Goal: Task Accomplishment & Management: Manage account settings

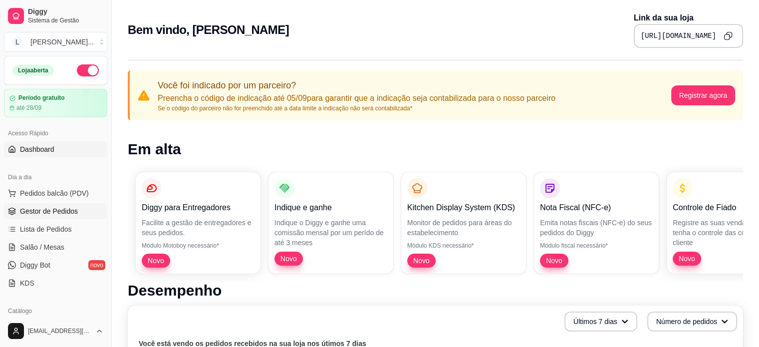
click at [35, 209] on span "Gestor de Pedidos" at bounding box center [49, 211] width 58 height 10
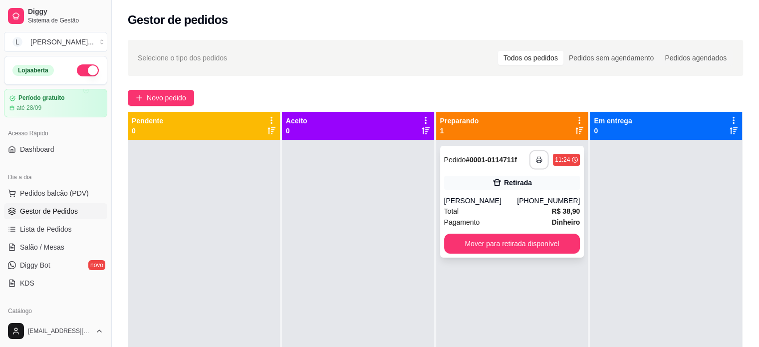
click at [536, 159] on icon "button" at bounding box center [538, 160] width 5 height 2
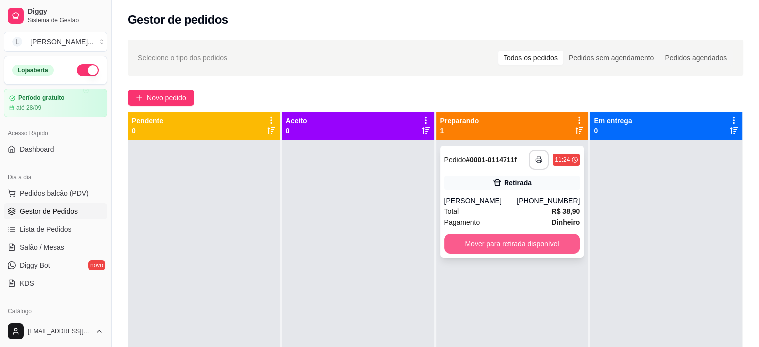
click at [534, 247] on button "Mover para retirada disponível" at bounding box center [512, 243] width 136 height 20
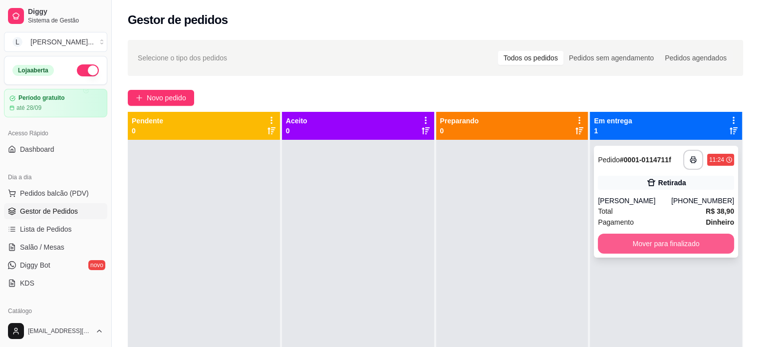
click at [622, 240] on button "Mover para finalizado" at bounding box center [666, 243] width 136 height 20
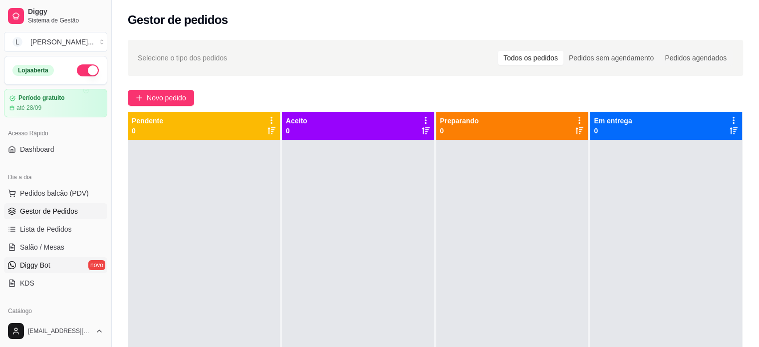
click at [50, 266] on span "Diggy Bot" at bounding box center [35, 265] width 30 height 10
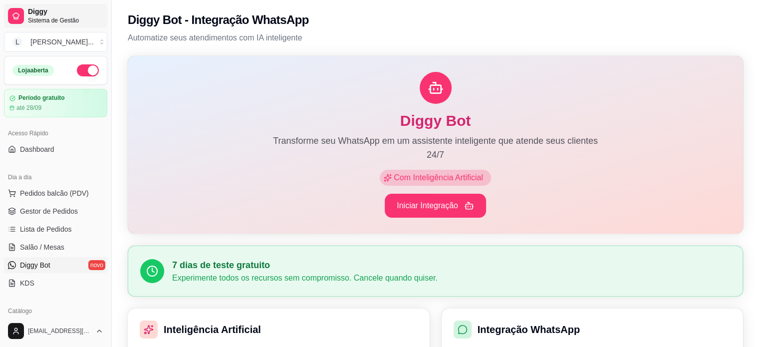
click at [36, 9] on span "Diggy" at bounding box center [65, 11] width 75 height 9
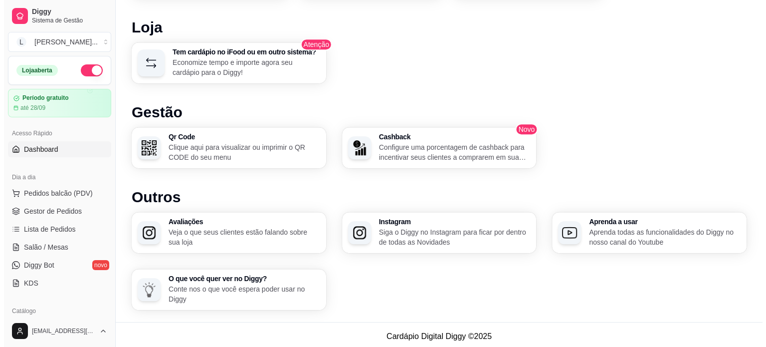
scroll to position [600, 0]
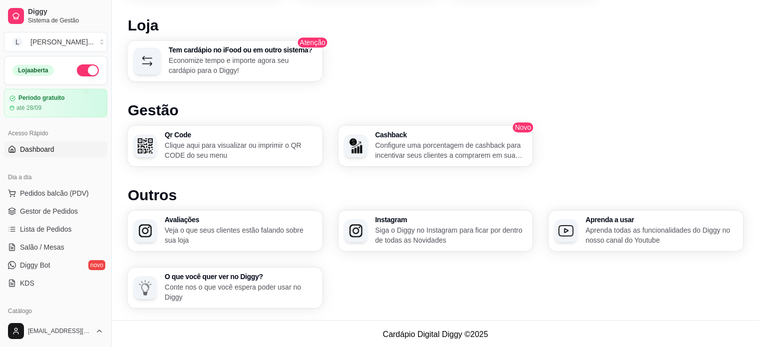
click at [219, 158] on p "Clique aqui para visualizar ou imprimir o QR CODE do seu menu" at bounding box center [241, 150] width 152 height 20
click at [41, 192] on span "Pedidos balcão (PDV)" at bounding box center [54, 193] width 69 height 10
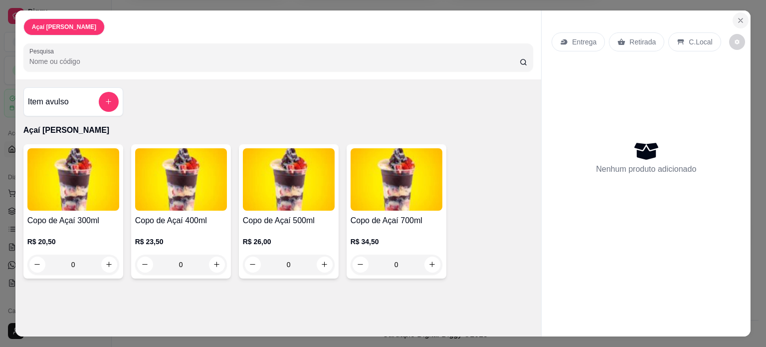
click at [737, 18] on icon "Close" at bounding box center [741, 20] width 8 height 8
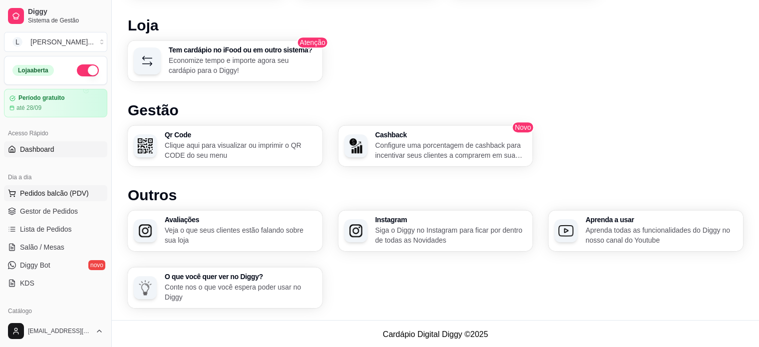
click at [67, 195] on span "Pedidos balcão (PDV)" at bounding box center [54, 193] width 69 height 10
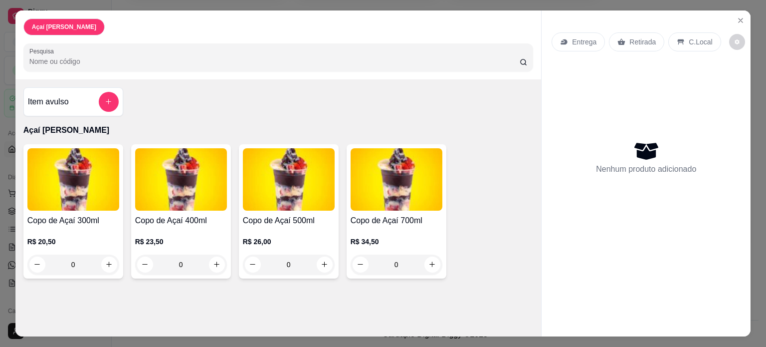
click at [104, 261] on div "0" at bounding box center [73, 264] width 92 height 20
click at [739, 18] on icon "Close" at bounding box center [741, 20] width 4 height 4
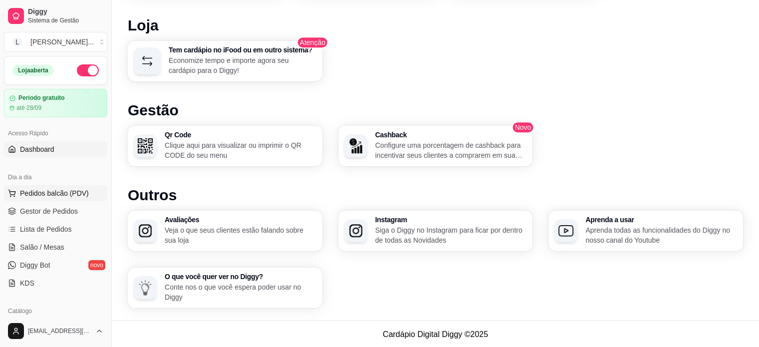
click at [72, 190] on span "Pedidos balcão (PDV)" at bounding box center [54, 193] width 69 height 10
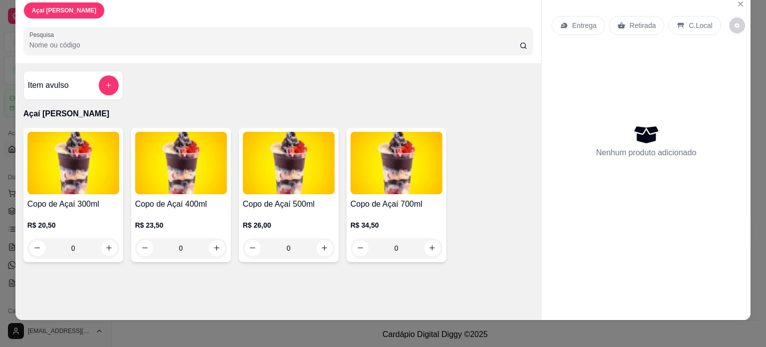
scroll to position [25, 0]
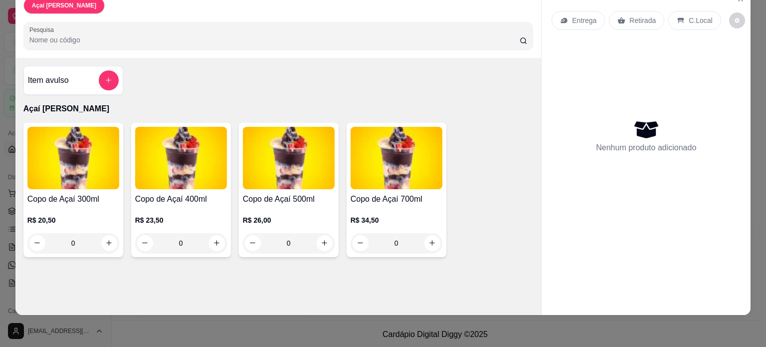
click at [424, 233] on div "0" at bounding box center [397, 243] width 92 height 20
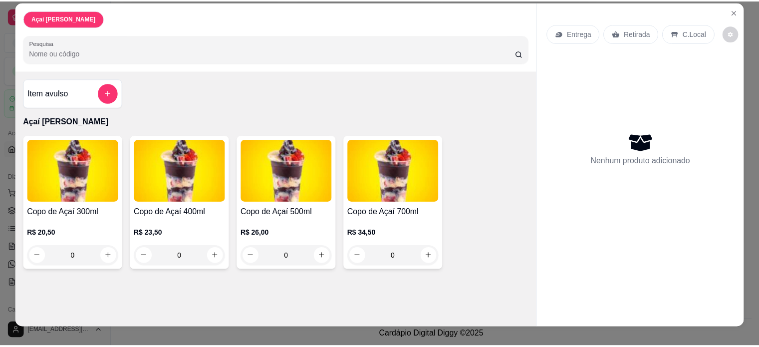
scroll to position [0, 0]
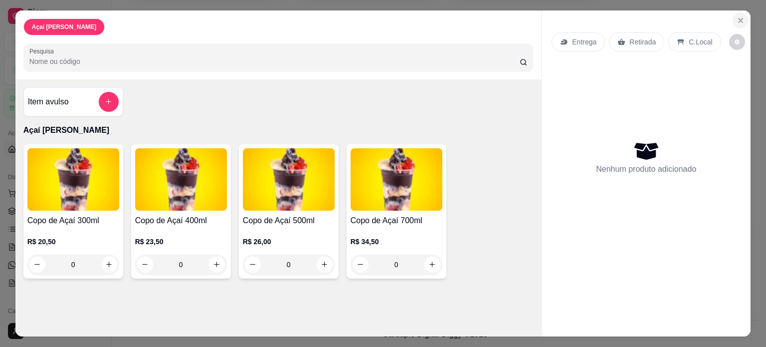
click at [742, 17] on button "Close" at bounding box center [741, 20] width 16 height 16
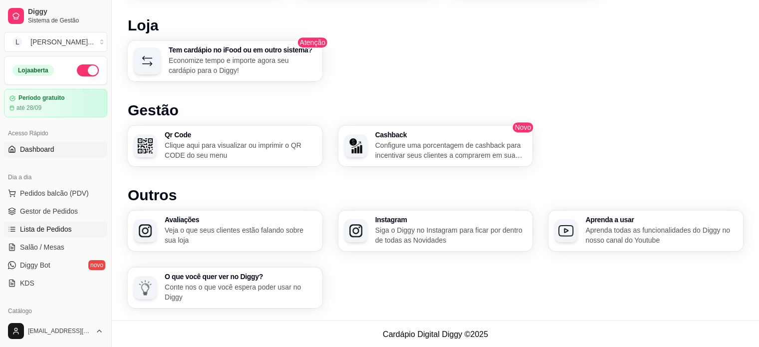
scroll to position [50, 0]
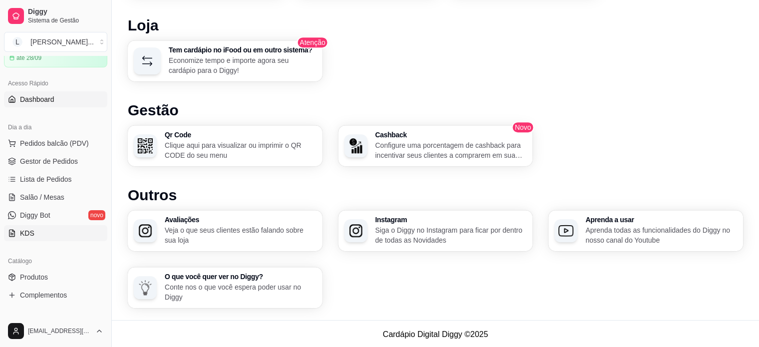
click at [58, 234] on link "KDS" at bounding box center [55, 233] width 103 height 16
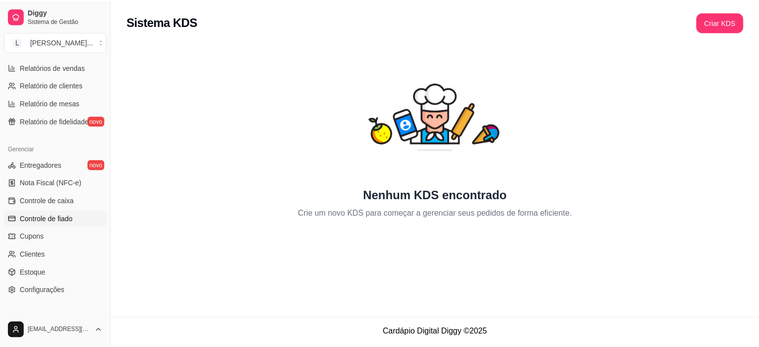
scroll to position [349, 0]
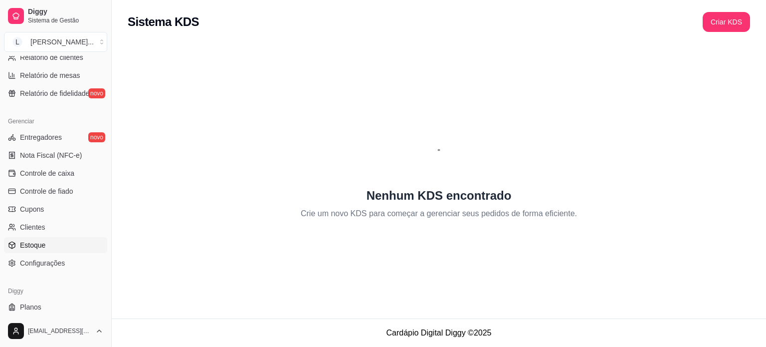
click at [42, 243] on span "Estoque" at bounding box center [32, 245] width 25 height 10
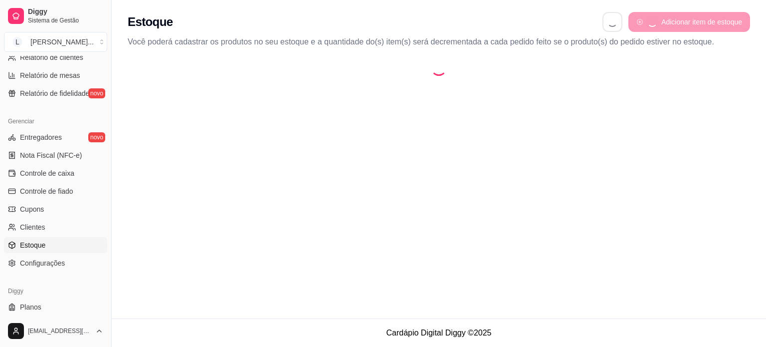
select select "QUANTITY_ORDER"
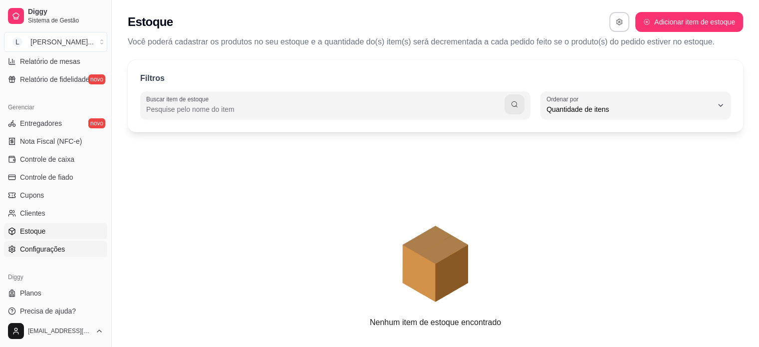
scroll to position [371, 0]
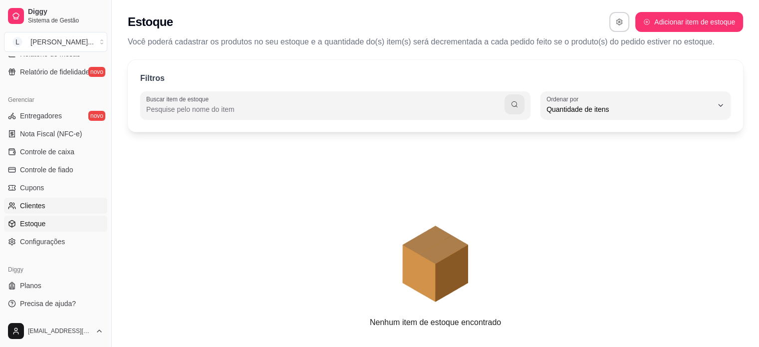
click at [59, 201] on link "Clientes" at bounding box center [55, 206] width 103 height 16
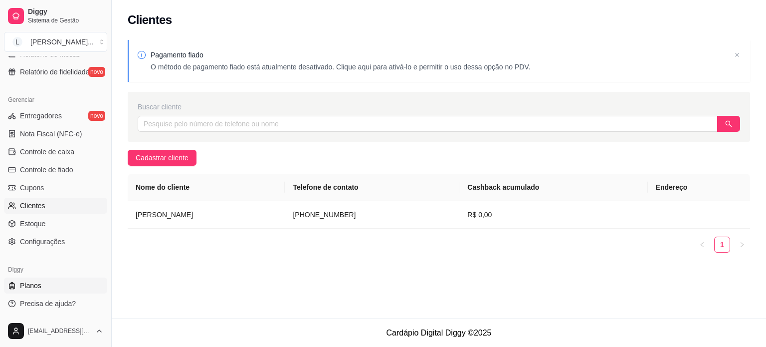
click at [48, 292] on link "Planos" at bounding box center [55, 285] width 103 height 16
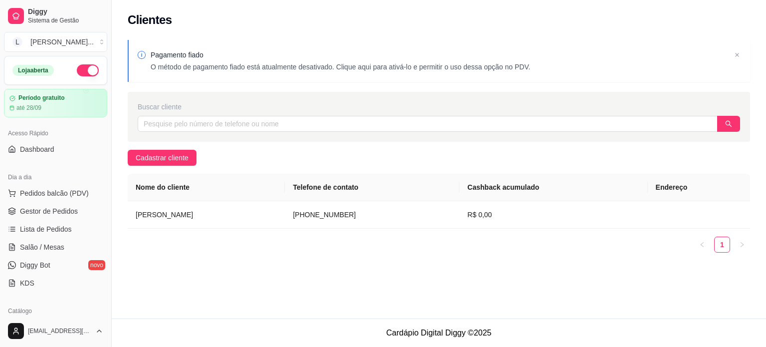
click at [719, 321] on footer "Cardápio Digital Diggy © 2025" at bounding box center [439, 332] width 654 height 28
click at [546, 147] on div "Pagamento fiado O método de pagamento fiado está atualmente desativado. Clique …" at bounding box center [439, 153] width 654 height 238
click at [41, 16] on span "Sistema de Gestão" at bounding box center [65, 20] width 75 height 8
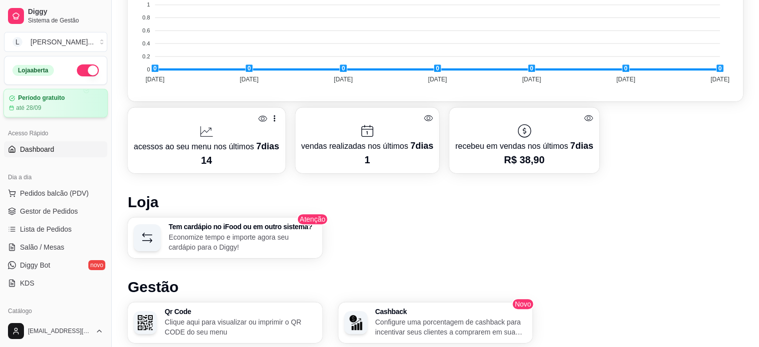
scroll to position [401, 0]
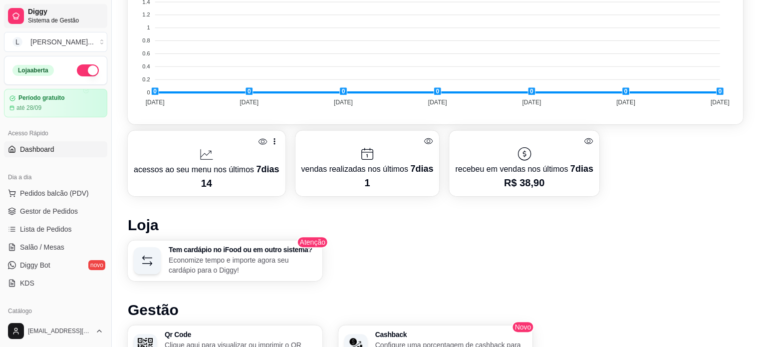
click at [54, 24] on link "Diggy Sistema de Gestão" at bounding box center [55, 16] width 103 height 24
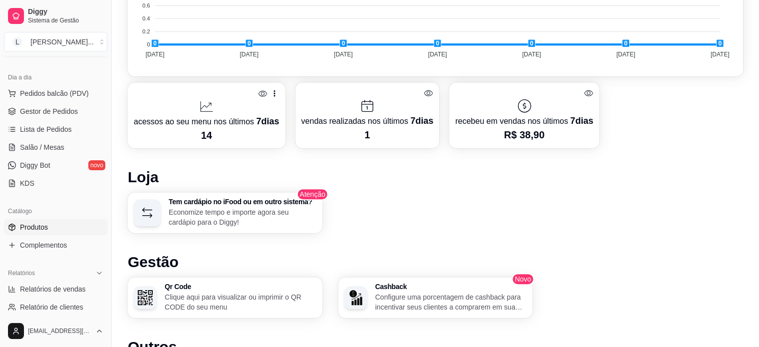
scroll to position [150, 0]
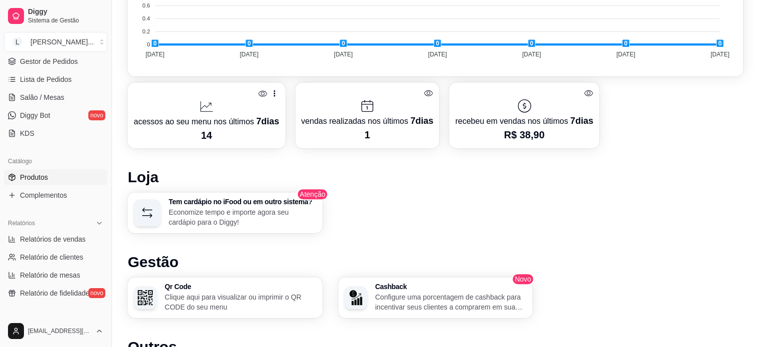
click at [44, 177] on span "Produtos" at bounding box center [34, 177] width 28 height 10
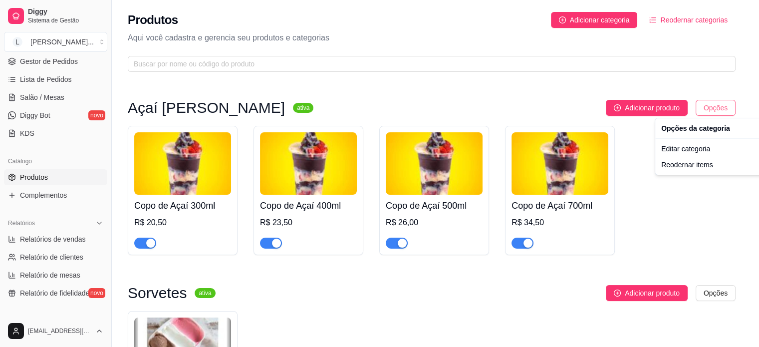
click at [723, 110] on html "Diggy Sistema de Gestão L Louisies Açaí ... Loja aberta Período gratuito até 28…" at bounding box center [379, 173] width 759 height 347
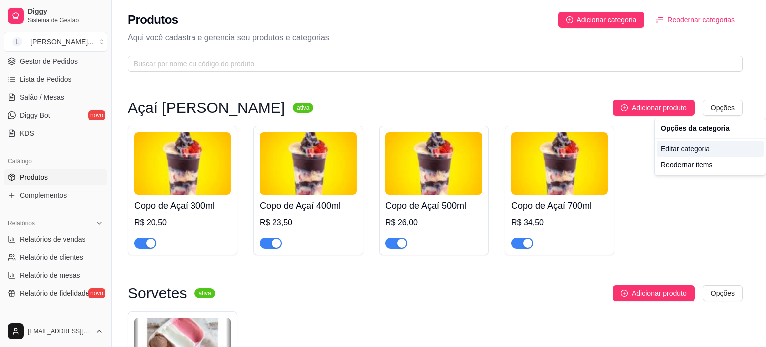
click at [706, 146] on div "Editar categoria" at bounding box center [710, 149] width 107 height 16
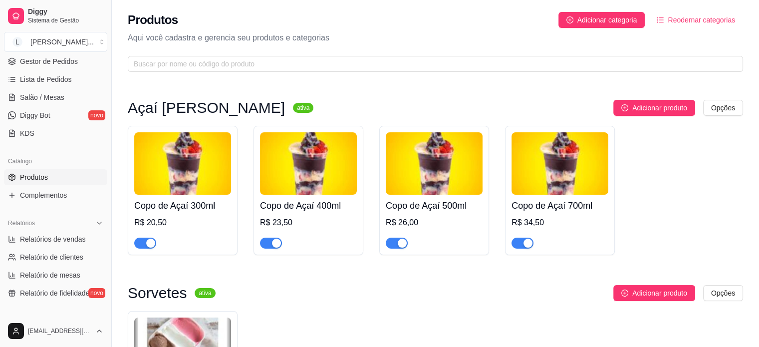
click at [151, 177] on img at bounding box center [182, 163] width 97 height 62
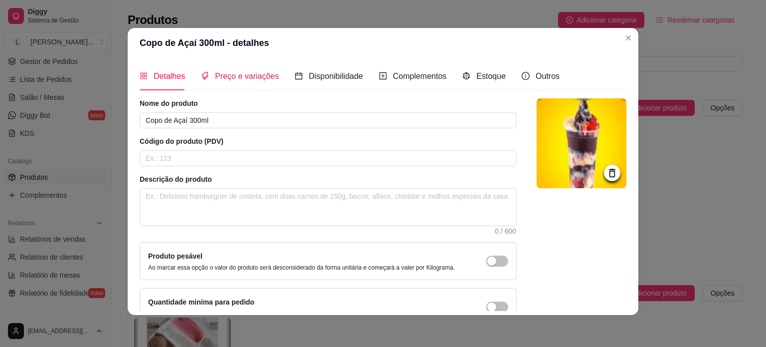
click at [245, 79] on span "Preço e variações" at bounding box center [247, 76] width 64 height 8
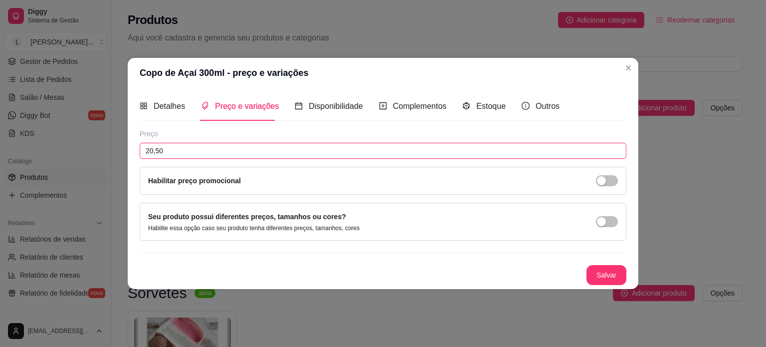
drag, startPoint x: 45, startPoint y: 141, endPoint x: 29, endPoint y: 141, distance: 16.5
click at [29, 141] on div "Copo de Açaí 300ml - preço e variações Detalhes Preço e variações Disponibilida…" at bounding box center [383, 173] width 766 height 347
type input "15,00"
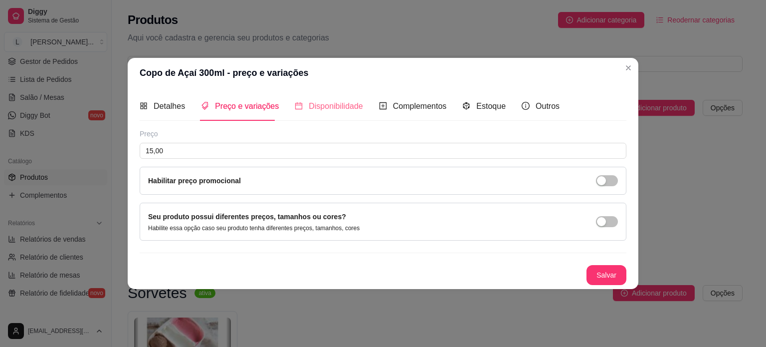
click at [337, 113] on div "Disponibilidade" at bounding box center [329, 106] width 68 height 28
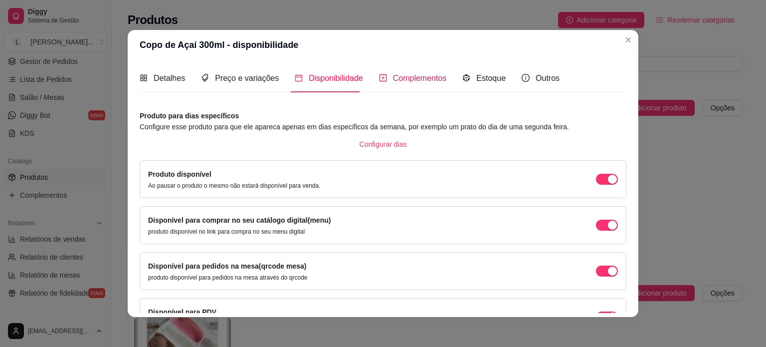
click at [412, 83] on div "Complementos" at bounding box center [413, 78] width 68 height 12
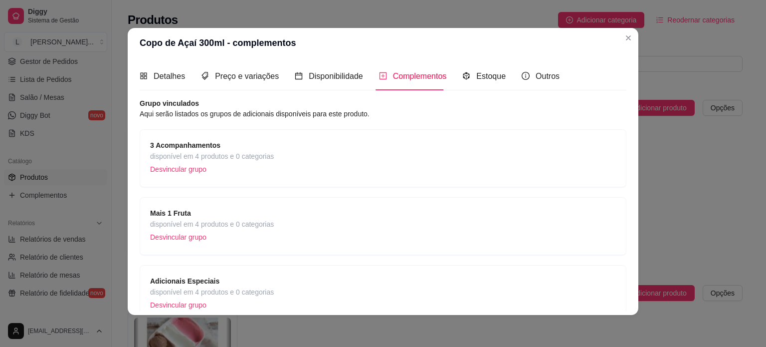
click at [311, 172] on div "3 Acompanhamentos disponível em 4 produtos e 0 categorias Desvincular grupo" at bounding box center [383, 158] width 466 height 37
click at [492, 72] on span "Estoque" at bounding box center [490, 76] width 29 height 8
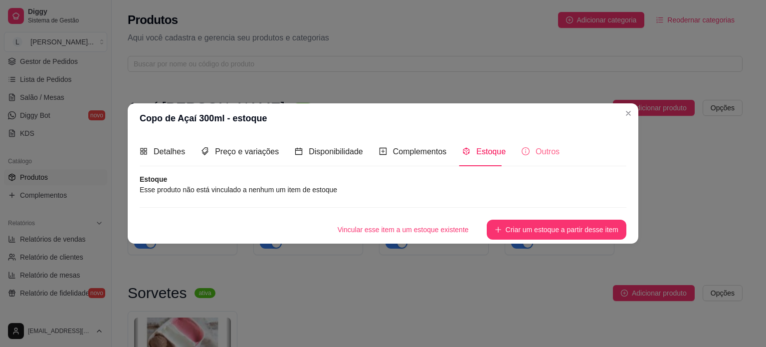
click at [543, 143] on div "Outros" at bounding box center [541, 151] width 38 height 28
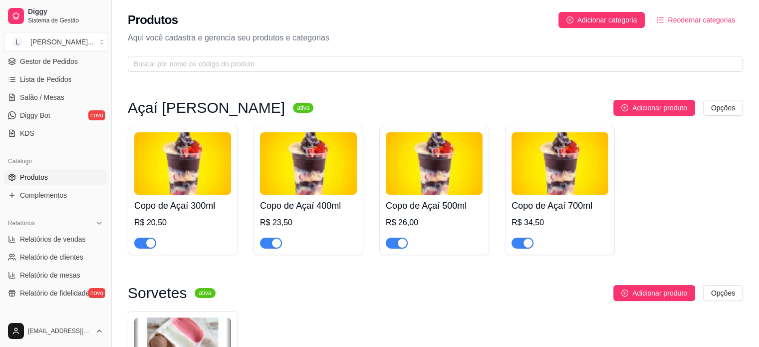
click at [147, 249] on div "Copo de Açaí 300ml R$ 20,50" at bounding box center [183, 190] width 110 height 129
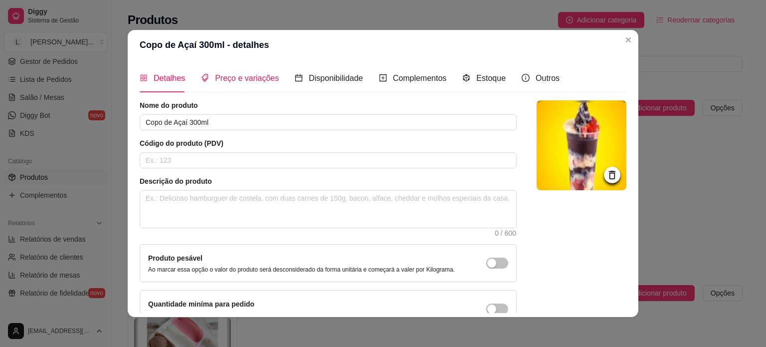
click at [265, 81] on span "Preço e variações" at bounding box center [247, 78] width 64 height 8
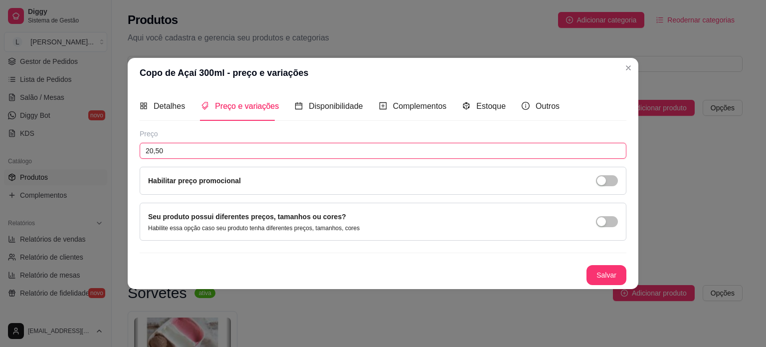
drag, startPoint x: 224, startPoint y: 151, endPoint x: 29, endPoint y: 137, distance: 195.5
click at [32, 137] on div "Copo de Açaí 300ml - preço e variações Detalhes Preço e variações Disponibilida…" at bounding box center [383, 173] width 766 height 347
type input "15,00"
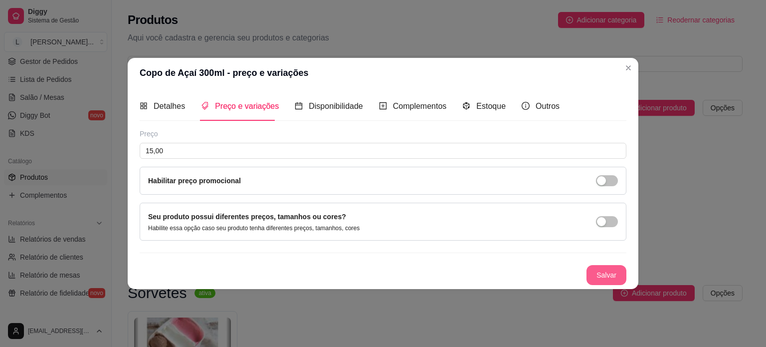
click at [596, 275] on button "Salvar" at bounding box center [607, 275] width 40 height 20
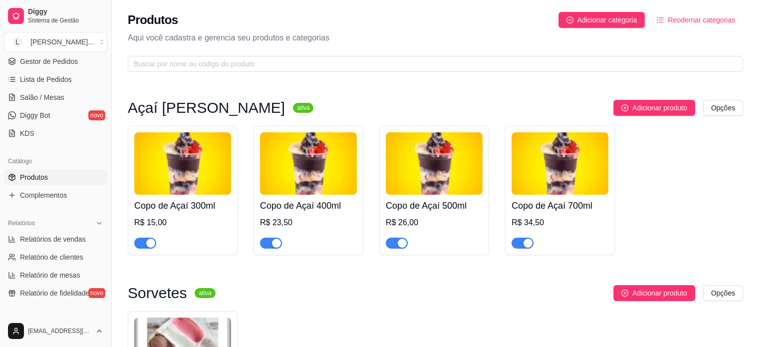
click at [303, 164] on img at bounding box center [308, 163] width 97 height 62
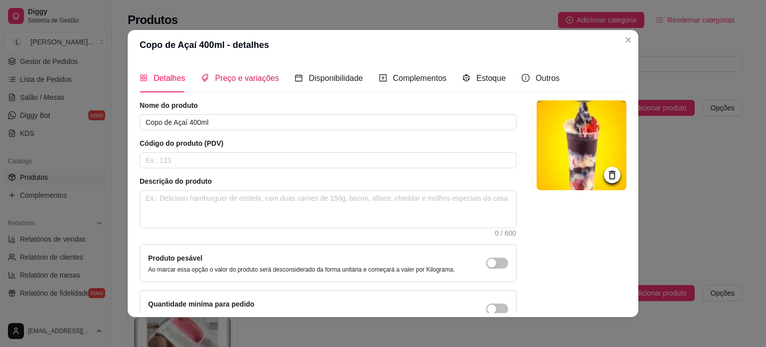
click at [252, 74] on span "Preço e variações" at bounding box center [247, 78] width 64 height 8
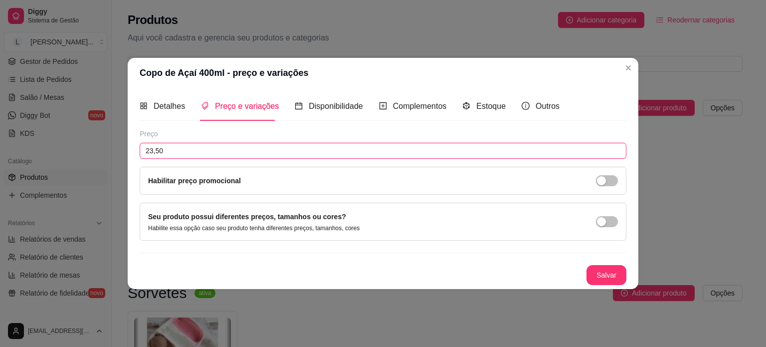
drag, startPoint x: 118, startPoint y: 141, endPoint x: 90, endPoint y: 139, distance: 28.5
click at [88, 135] on div "Copo de Açaí 400ml - preço e variações Detalhes Preço e variações Disponibilida…" at bounding box center [383, 173] width 766 height 347
type input "17,00"
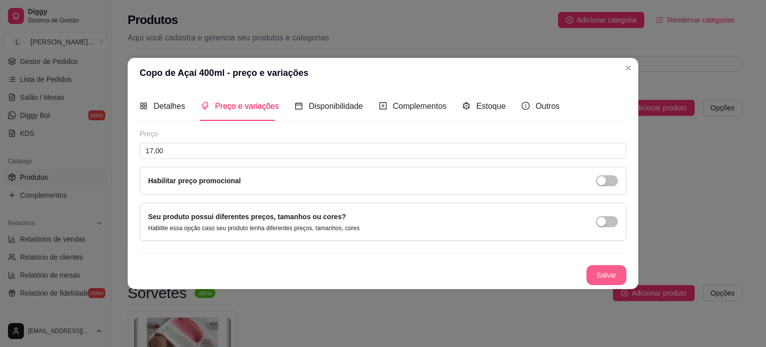
click at [615, 270] on button "Salvar" at bounding box center [607, 275] width 40 height 20
click at [608, 277] on button "Salvar" at bounding box center [606, 274] width 39 height 19
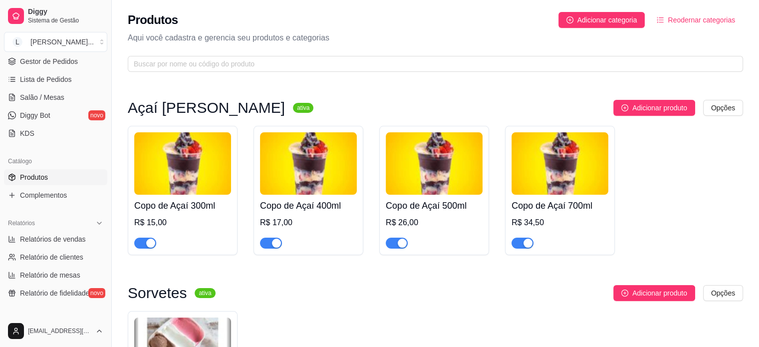
click at [436, 220] on div "R$ 26,00" at bounding box center [434, 222] width 97 height 12
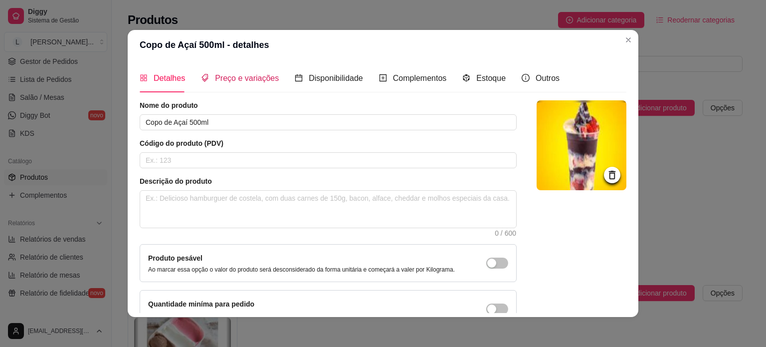
click at [256, 77] on span "Preço e variações" at bounding box center [247, 78] width 64 height 8
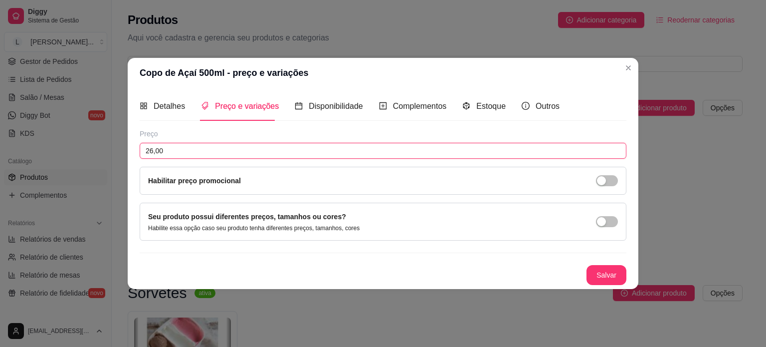
drag, startPoint x: 104, startPoint y: 142, endPoint x: 41, endPoint y: 137, distance: 63.5
click at [44, 139] on div "Copo de Açaí 500ml - preço e variações Detalhes Preço e variações Disponibilida…" at bounding box center [383, 173] width 766 height 347
type input "19,00"
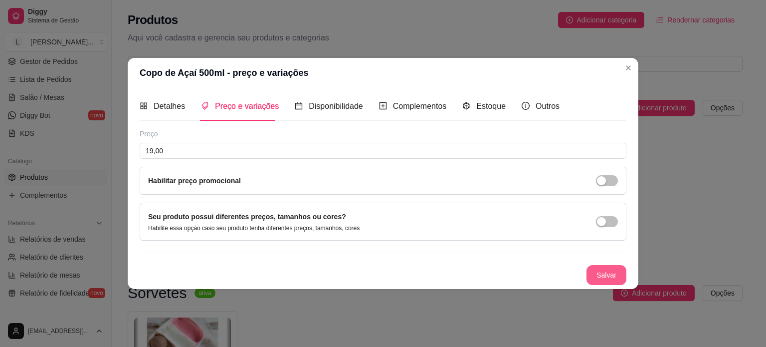
click at [618, 273] on button "Salvar" at bounding box center [607, 275] width 40 height 20
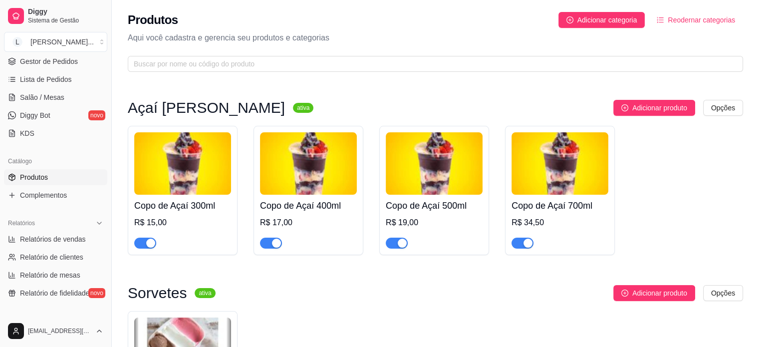
click at [578, 191] on img at bounding box center [559, 163] width 97 height 62
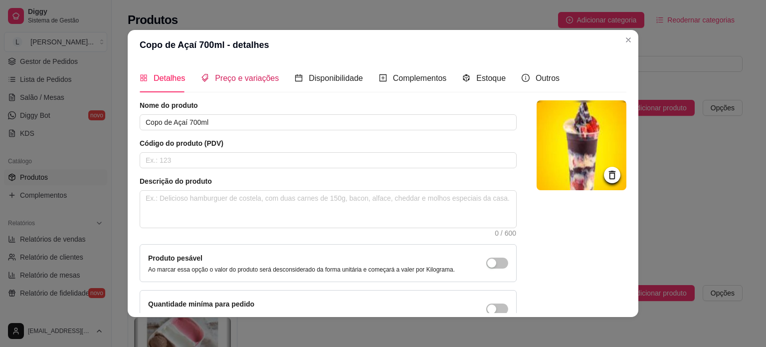
click at [261, 74] on span "Preço e variações" at bounding box center [247, 78] width 64 height 8
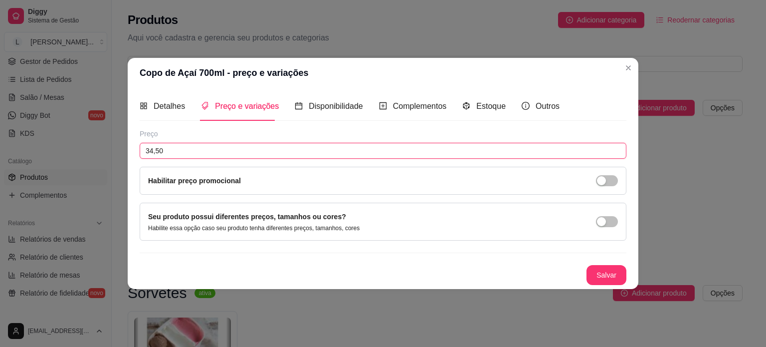
drag, startPoint x: 231, startPoint y: 145, endPoint x: 37, endPoint y: 126, distance: 194.9
click at [41, 127] on div "Copo de Açaí 700ml - preço e variações Detalhes Preço e variações Disponibilida…" at bounding box center [383, 173] width 766 height 347
type input "25,00"
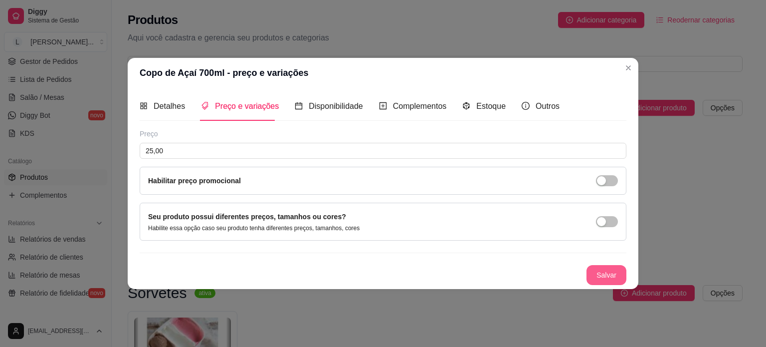
click at [609, 279] on button "Salvar" at bounding box center [607, 275] width 40 height 20
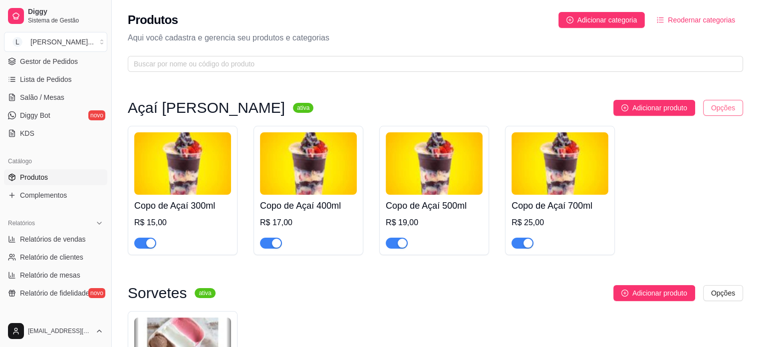
click at [722, 105] on html "Diggy Sistema de Gestão L Louisies Açaí ... Loja aberta Período gratuito até 28…" at bounding box center [379, 173] width 759 height 347
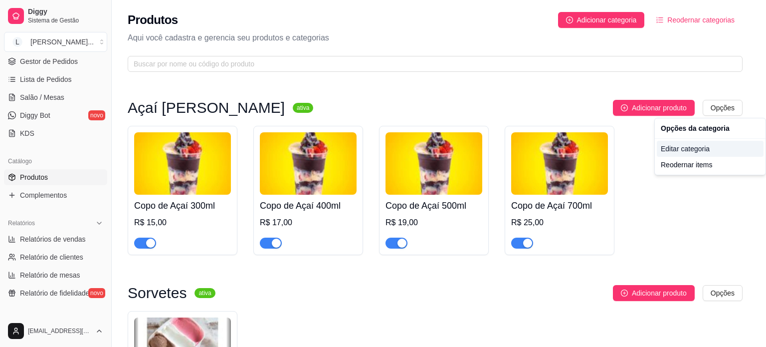
click at [680, 149] on div "Editar categoria" at bounding box center [710, 149] width 107 height 16
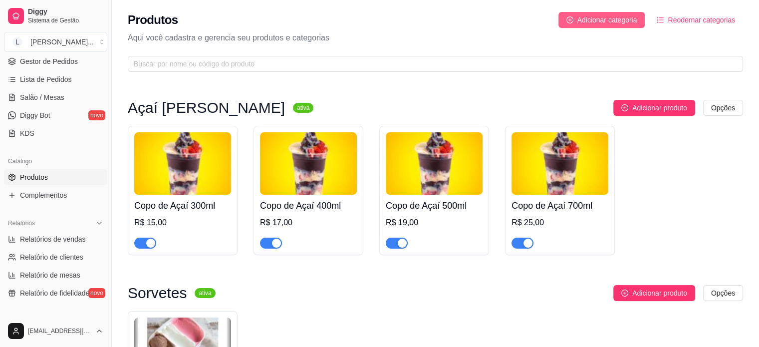
click at [624, 21] on span "Adicionar categoria" at bounding box center [607, 19] width 60 height 11
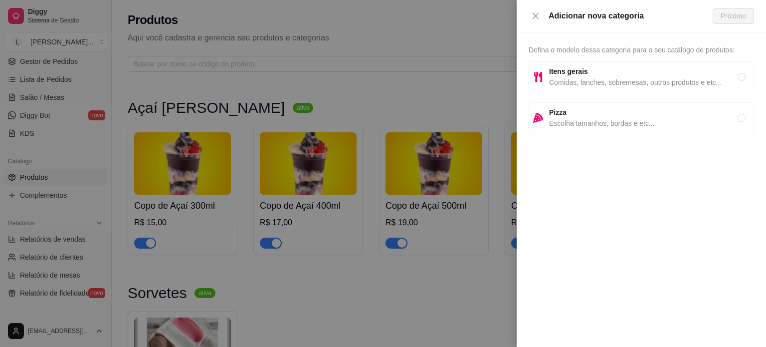
click at [583, 78] on span "Comidas, lanches, sobremesas, outros produtos e etc..." at bounding box center [643, 82] width 189 height 11
radio input "true"
click at [729, 10] on span "Próximo" at bounding box center [733, 15] width 25 height 11
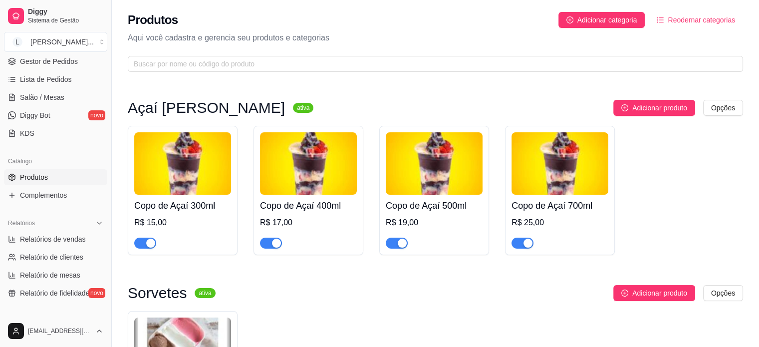
click at [691, 24] on span "Reodernar categorias" at bounding box center [700, 19] width 67 height 11
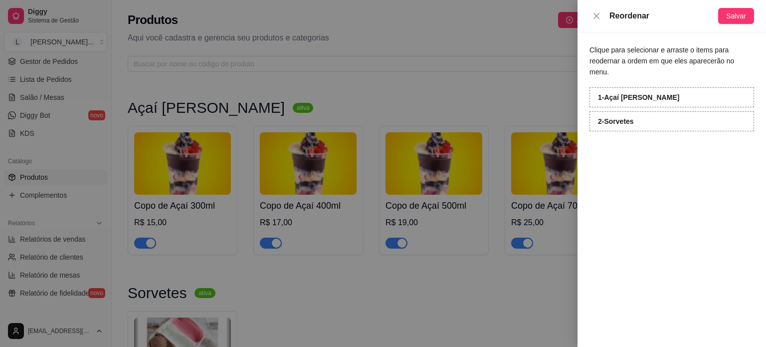
click at [619, 93] on strong "1 - Açaí [PERSON_NAME]" at bounding box center [638, 97] width 81 height 8
click at [436, 90] on div at bounding box center [383, 173] width 766 height 347
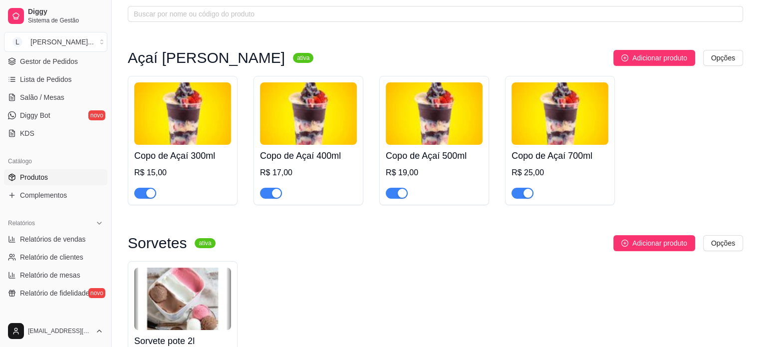
scroll to position [144, 0]
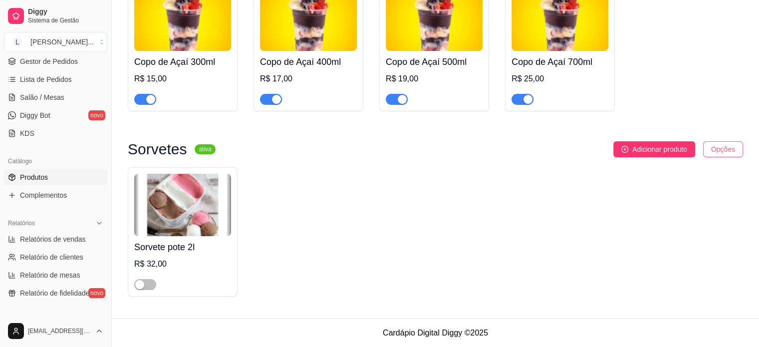
click at [720, 151] on html "Diggy Sistema de Gestão L Louisies Açaí ... Loja aberta Período gratuito até 28…" at bounding box center [379, 29] width 759 height 347
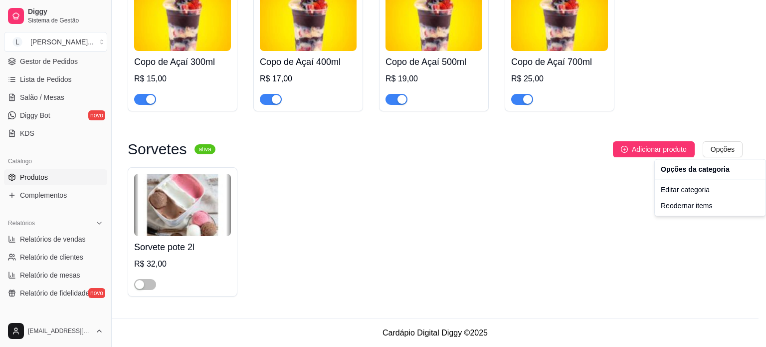
click at [718, 147] on html "Diggy Sistema de Gestão L Louisies Açaí ... Loja aberta Período gratuito até 28…" at bounding box center [383, 29] width 766 height 347
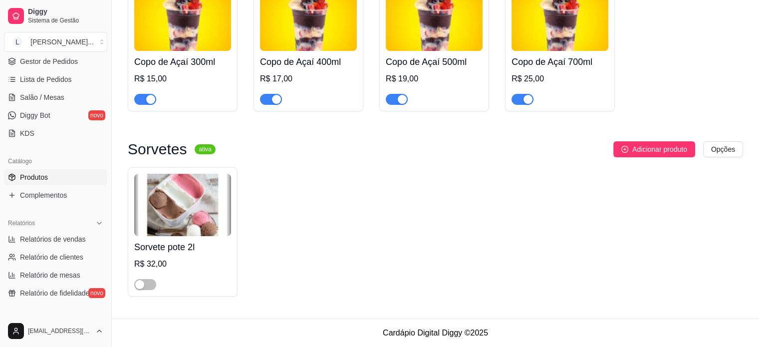
click at [265, 214] on div "Sorvete pote 2l R$ 32,00" at bounding box center [435, 231] width 615 height 129
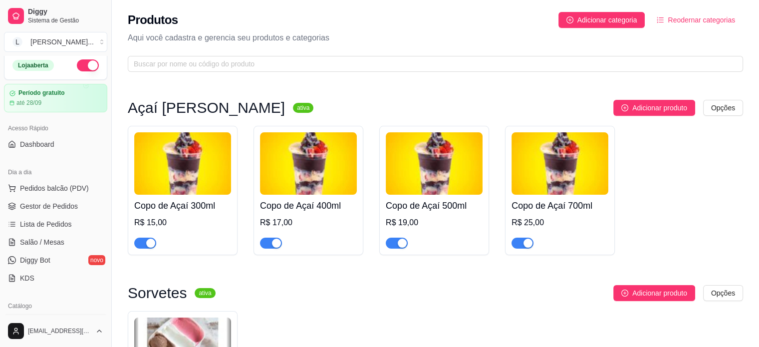
scroll to position [0, 0]
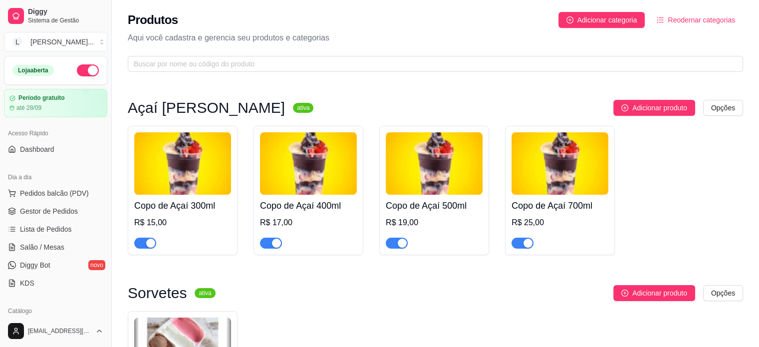
click at [37, 140] on div "Acesso Rápido" at bounding box center [55, 133] width 103 height 16
click at [28, 157] on div "Acesso Rápido Dashboard" at bounding box center [55, 141] width 111 height 40
click at [56, 148] on link "Dashboard" at bounding box center [55, 149] width 103 height 16
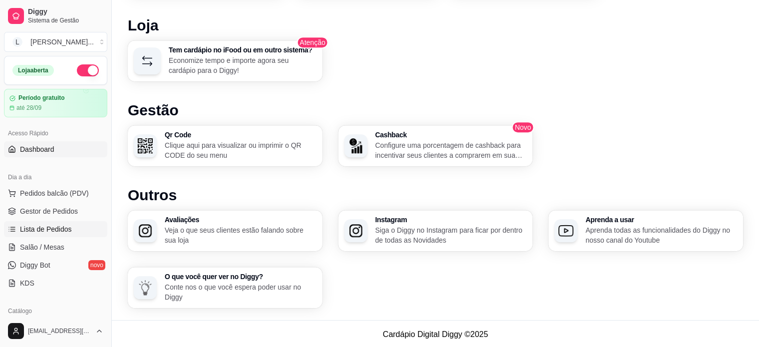
click at [58, 231] on span "Lista de Pedidos" at bounding box center [46, 229] width 52 height 10
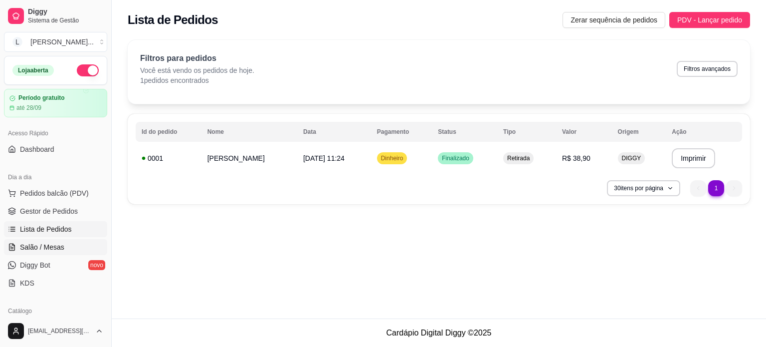
click at [41, 247] on span "Salão / Mesas" at bounding box center [42, 247] width 44 height 10
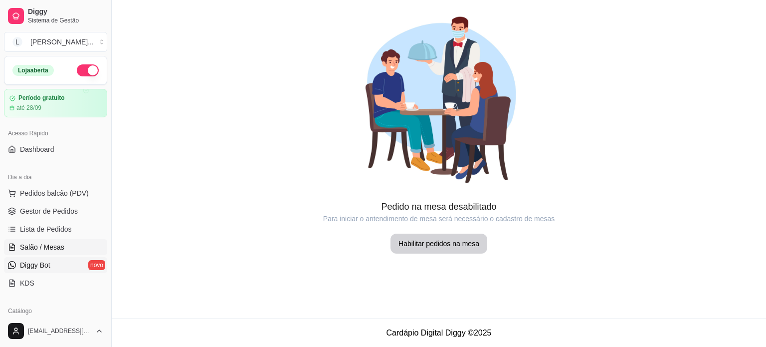
click at [43, 267] on span "Diggy Bot" at bounding box center [35, 265] width 30 height 10
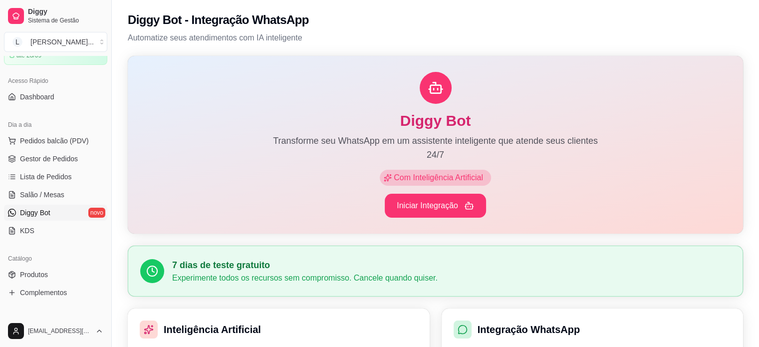
scroll to position [100, 0]
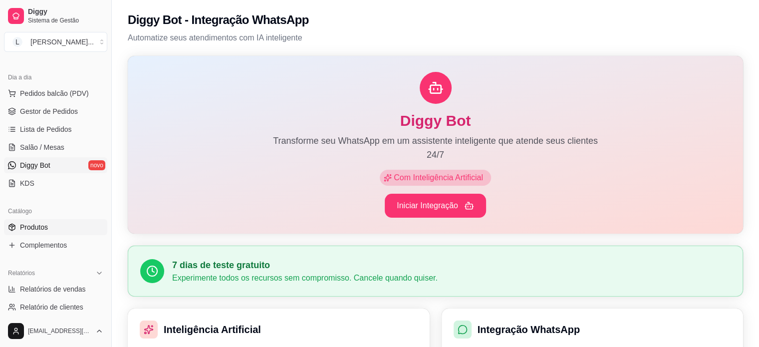
click at [47, 225] on span "Produtos" at bounding box center [34, 227] width 28 height 10
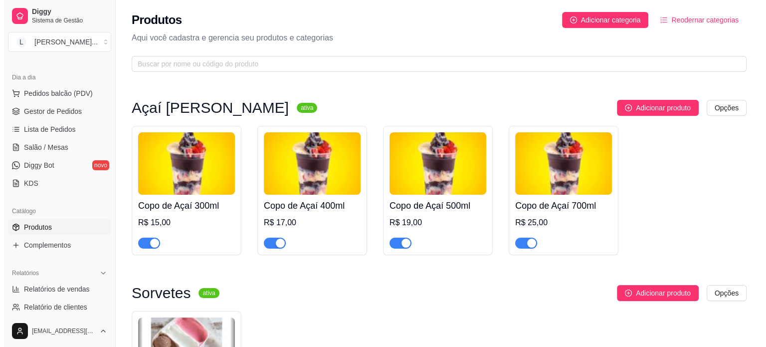
scroll to position [50, 0]
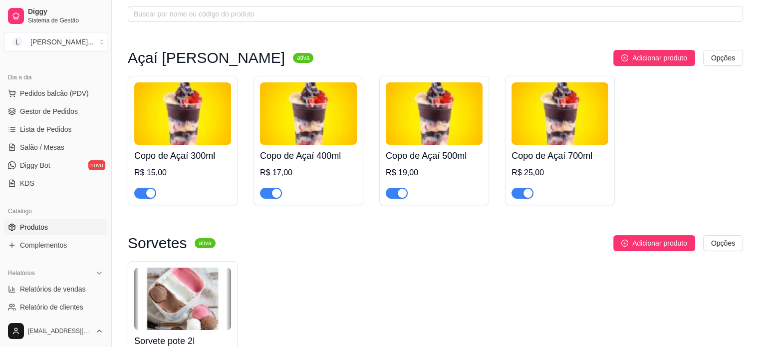
click at [196, 106] on img at bounding box center [182, 113] width 97 height 62
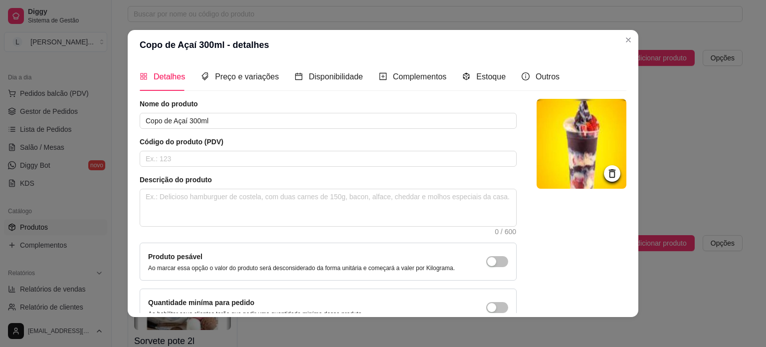
scroll to position [0, 0]
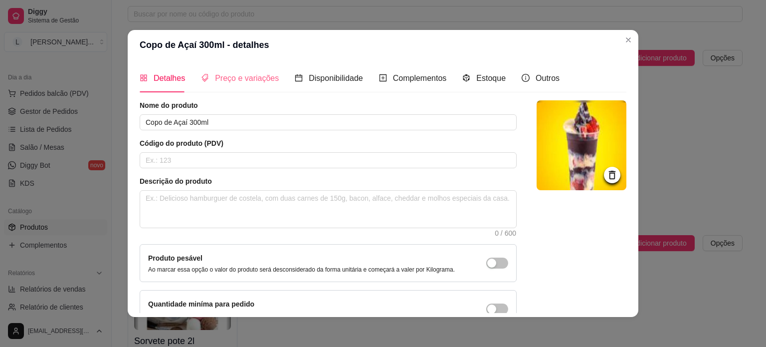
click at [215, 70] on div "Preço e variações" at bounding box center [240, 78] width 78 height 28
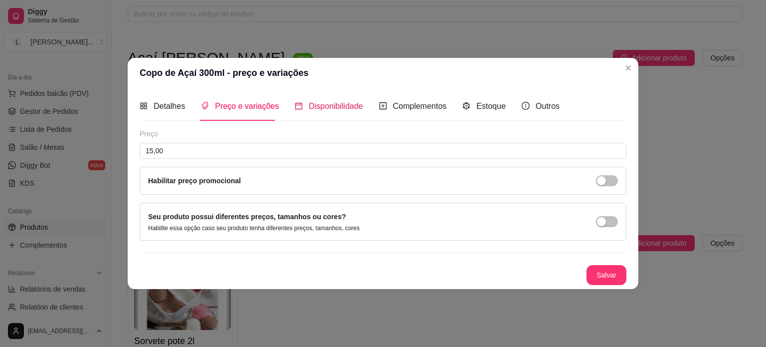
click at [309, 105] on span "Disponibilidade" at bounding box center [336, 106] width 54 height 8
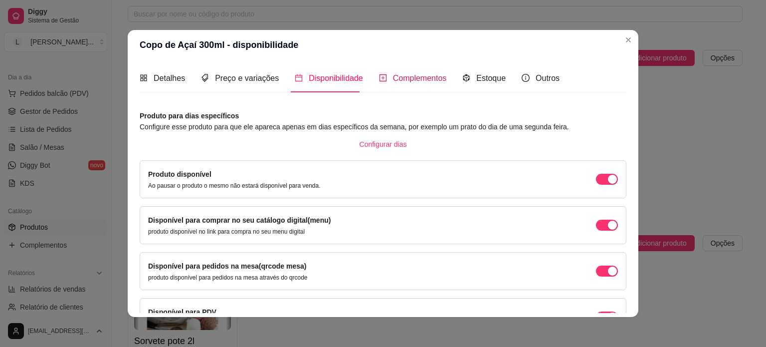
click at [413, 82] on span "Complementos" at bounding box center [420, 78] width 54 height 8
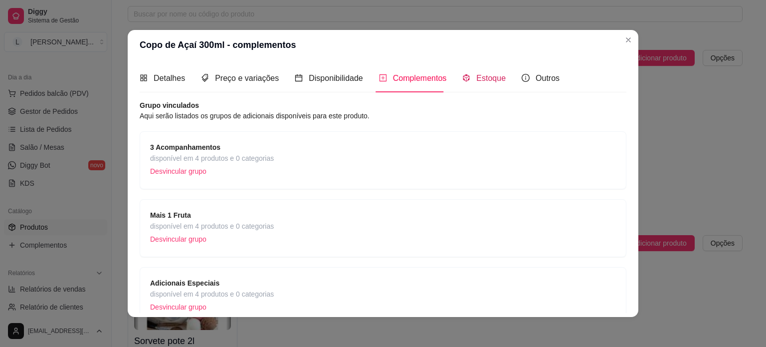
click at [483, 79] on span "Estoque" at bounding box center [490, 78] width 29 height 8
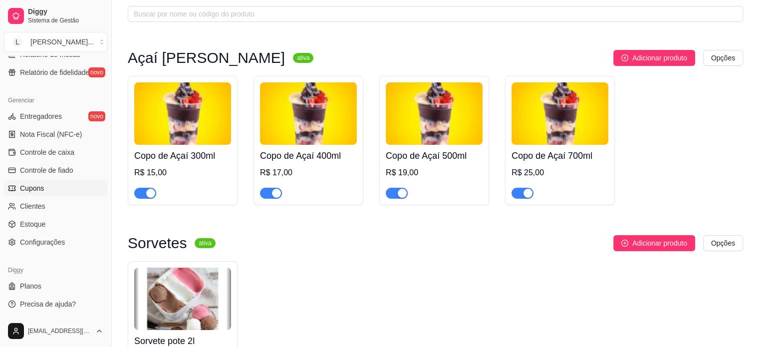
scroll to position [371, 0]
click at [49, 241] on span "Configurações" at bounding box center [42, 241] width 45 height 10
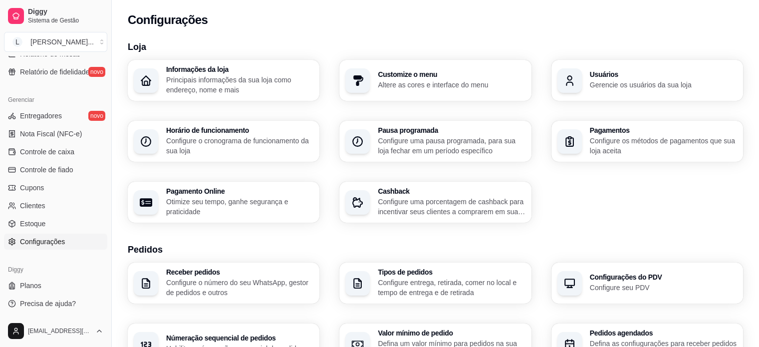
click at [585, 87] on div "Usuários Gerencie os usuários da sua loja" at bounding box center [647, 80] width 192 height 41
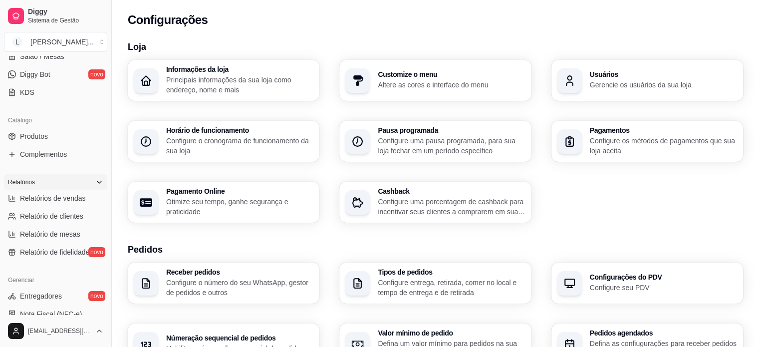
scroll to position [171, 0]
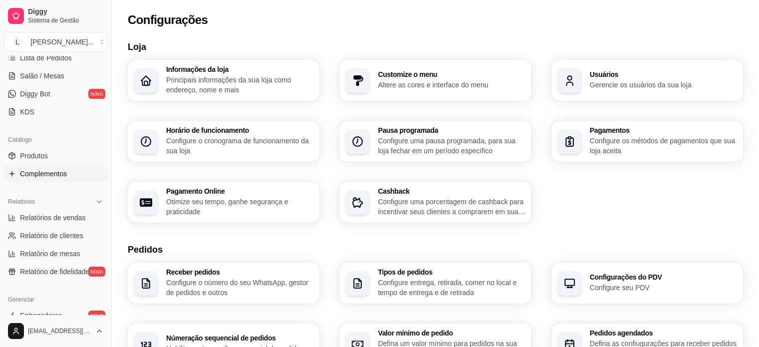
click at [47, 174] on span "Complementos" at bounding box center [43, 174] width 47 height 10
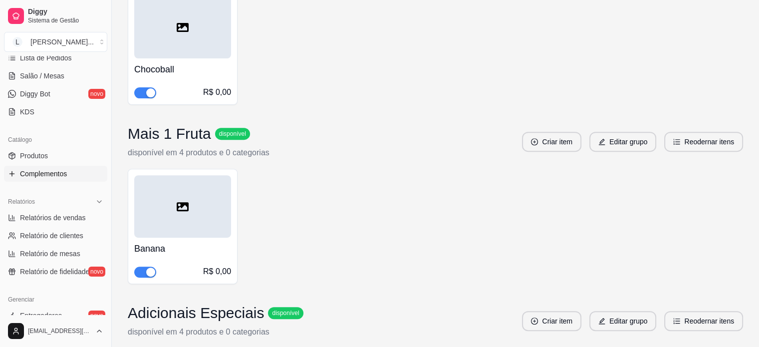
scroll to position [399, 0]
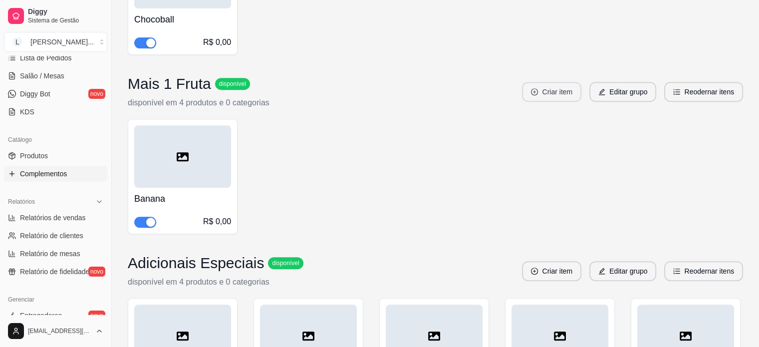
click at [557, 82] on button "Criar item" at bounding box center [551, 92] width 59 height 20
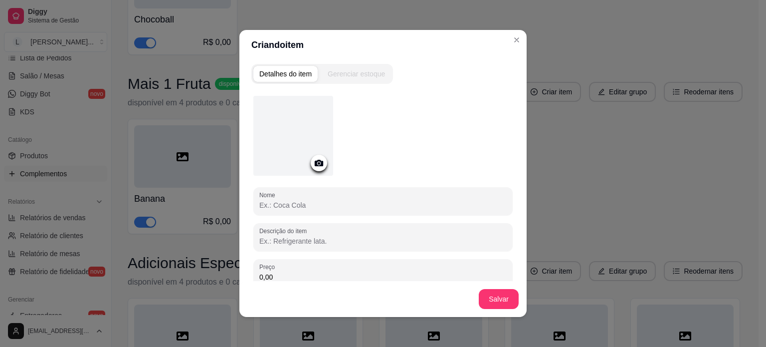
click at [320, 163] on icon at bounding box center [318, 162] width 11 height 11
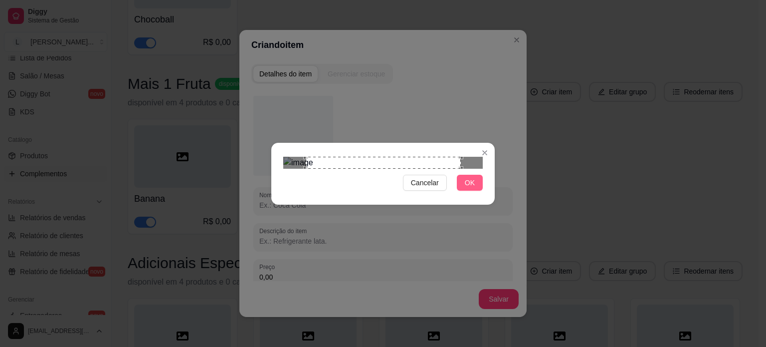
click at [471, 188] on span "OK" at bounding box center [470, 182] width 10 height 11
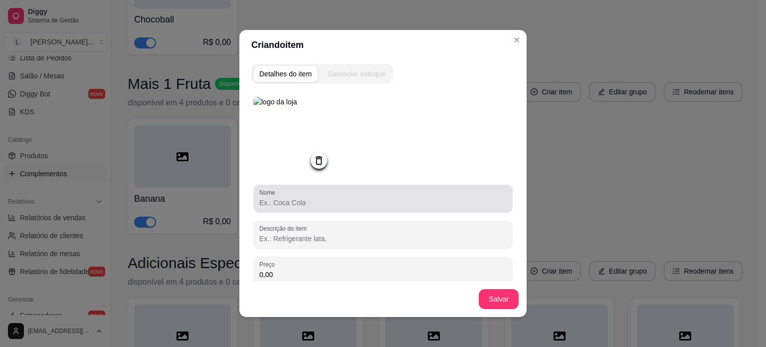
click at [345, 205] on input "Nome" at bounding box center [382, 203] width 247 height 10
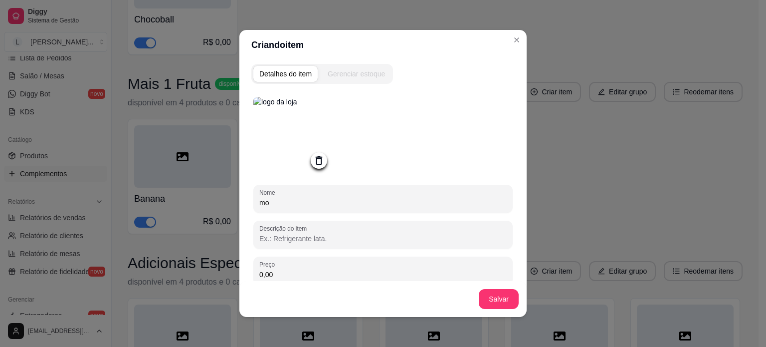
type input "m"
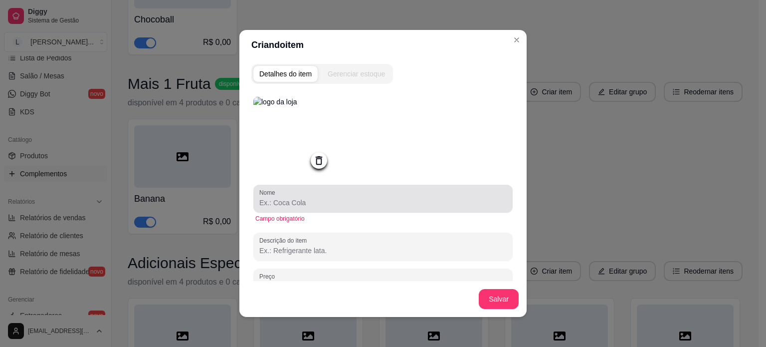
click at [327, 194] on div at bounding box center [382, 199] width 247 height 20
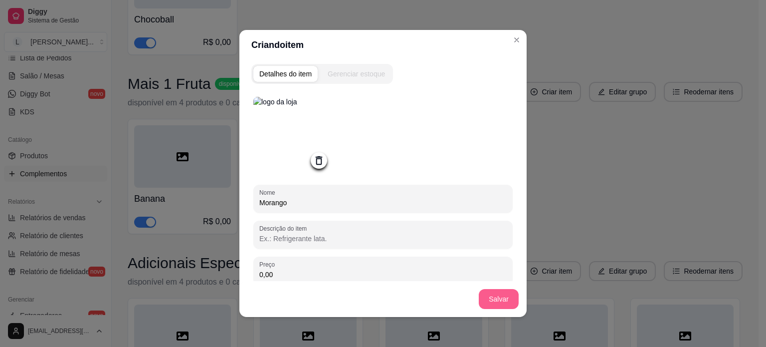
type input "Morango"
click at [489, 297] on button "Salvar" at bounding box center [498, 298] width 39 height 19
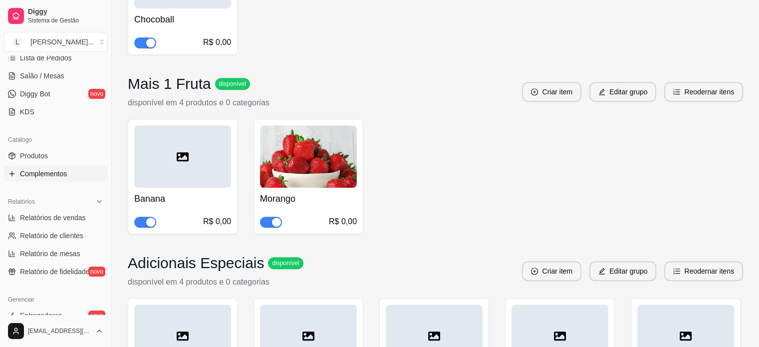
click at [188, 153] on div at bounding box center [182, 156] width 97 height 62
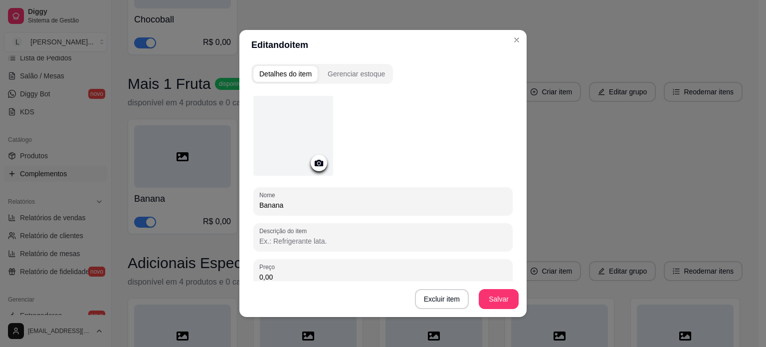
click at [318, 162] on circle at bounding box center [319, 163] width 2 height 2
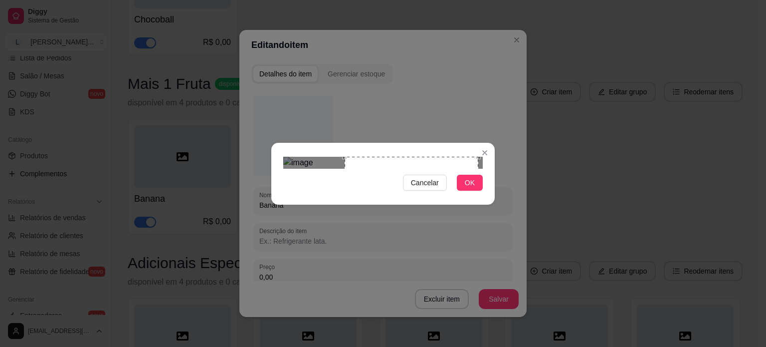
click at [455, 203] on div "Use the arrow keys to move the crop selection area" at bounding box center [412, 224] width 134 height 134
click at [479, 191] on button "OK" at bounding box center [470, 183] width 26 height 16
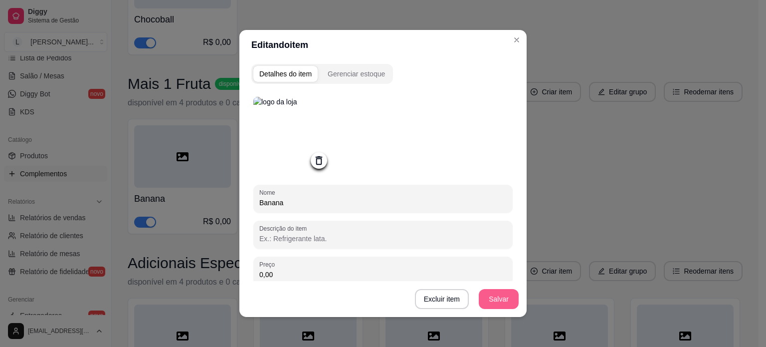
click at [492, 306] on button "Salvar" at bounding box center [499, 299] width 40 height 20
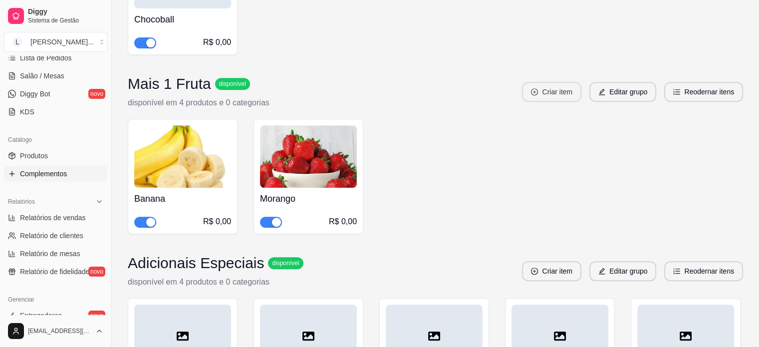
click at [565, 82] on button "Criar item" at bounding box center [551, 92] width 59 height 20
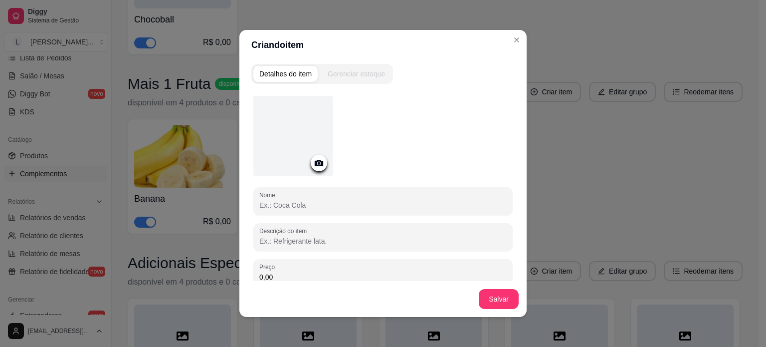
click at [320, 162] on icon at bounding box center [318, 162] width 11 height 11
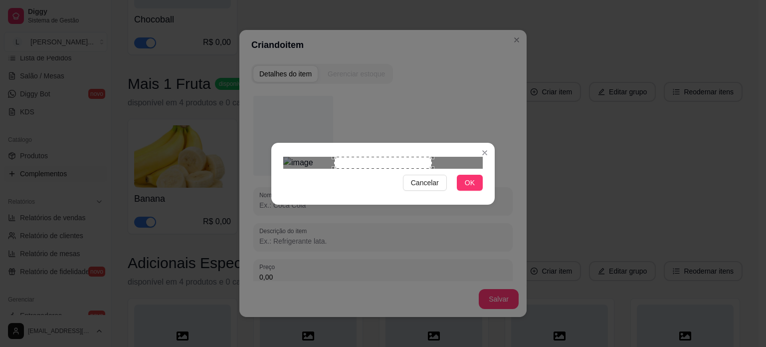
click at [378, 164] on div "Use the arrow keys to move the crop selection area" at bounding box center [383, 163] width 98 height 12
click at [394, 162] on div "Use the arrow keys to move the crop selection area" at bounding box center [399, 206] width 98 height 98
click at [478, 191] on button "OK" at bounding box center [470, 183] width 26 height 16
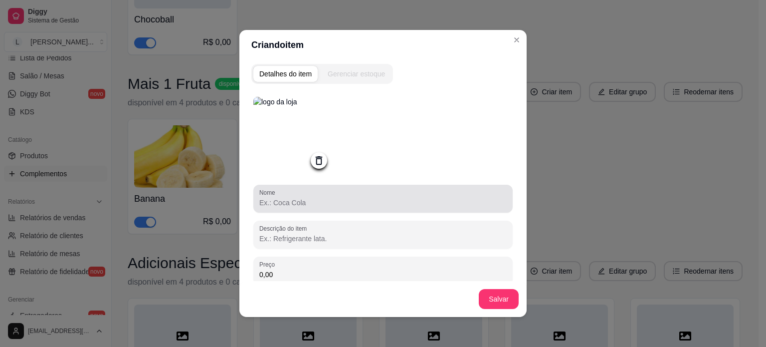
click at [347, 203] on input "Nome" at bounding box center [382, 203] width 247 height 10
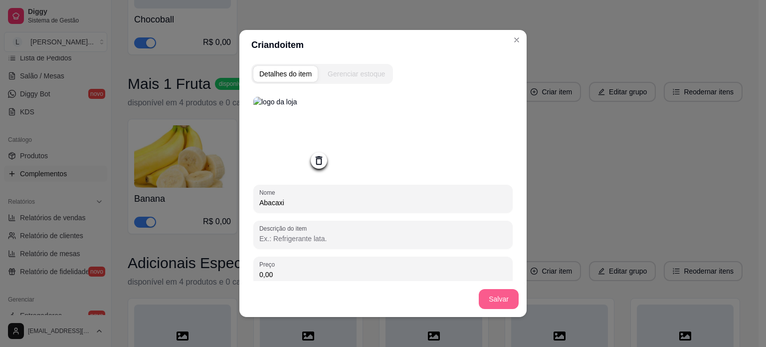
type input "Abacaxi"
click at [501, 294] on button "Salvar" at bounding box center [499, 299] width 40 height 20
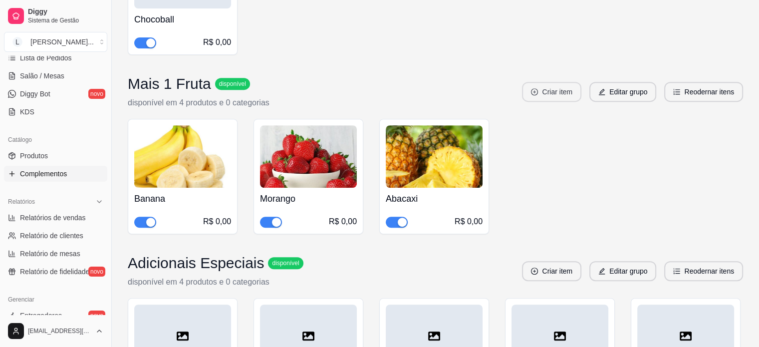
click at [573, 82] on button "Criar item" at bounding box center [551, 92] width 59 height 20
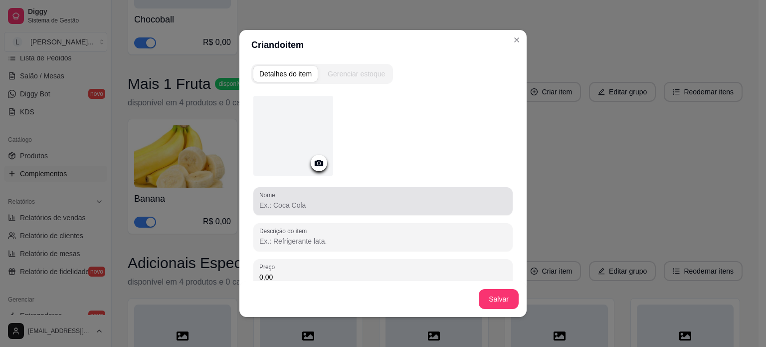
click at [291, 202] on input "Nome" at bounding box center [382, 205] width 247 height 10
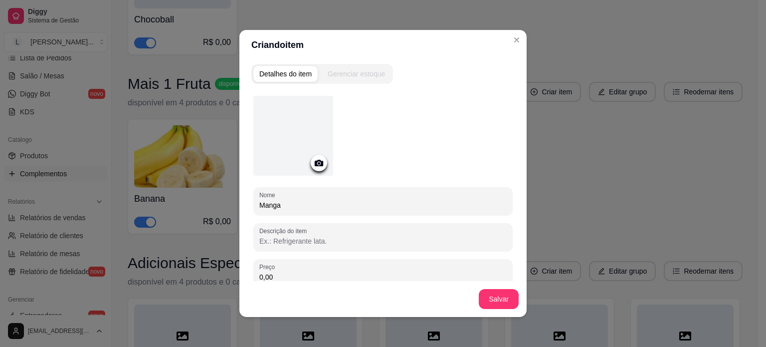
type input "Manga"
click at [313, 152] on div at bounding box center [293, 136] width 80 height 80
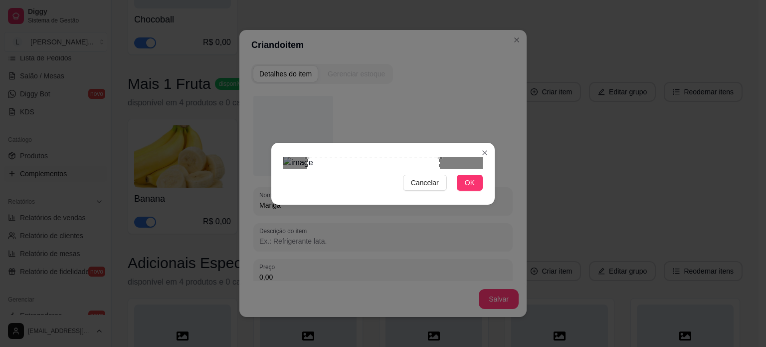
click at [427, 189] on div "Use the arrow keys to move the crop selection area" at bounding box center [373, 223] width 133 height 133
click at [475, 188] on span "OK" at bounding box center [470, 182] width 10 height 11
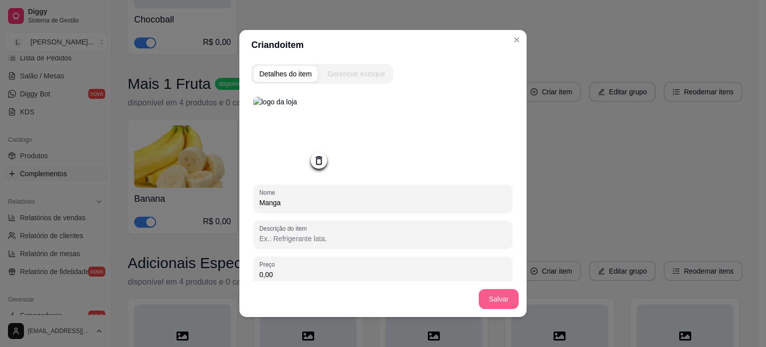
click at [498, 303] on button "Salvar" at bounding box center [499, 299] width 40 height 20
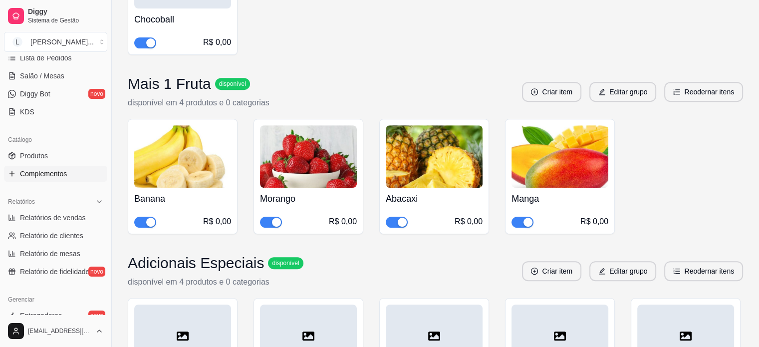
click at [690, 133] on div "Banana R$ 0,00 Morango R$ 0,00 Abacaxi R$ 0,00 Manga R$ 0,00" at bounding box center [435, 176] width 615 height 115
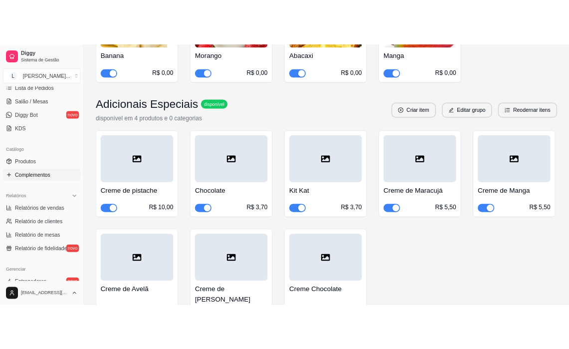
scroll to position [648, 0]
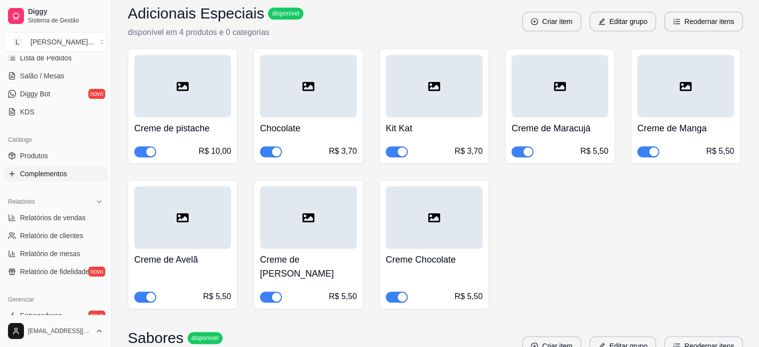
click at [179, 85] on div at bounding box center [182, 86] width 97 height 62
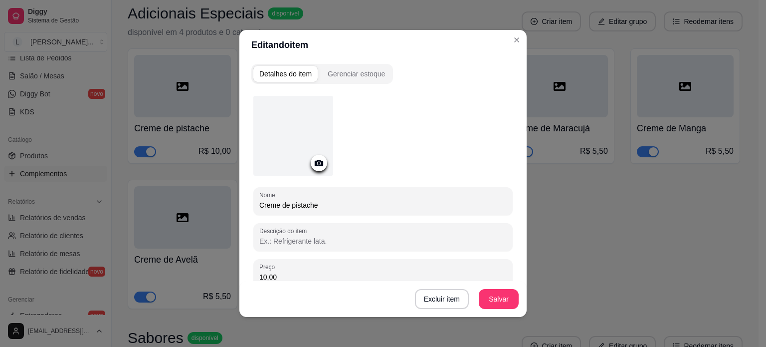
click at [313, 162] on icon at bounding box center [318, 162] width 11 height 11
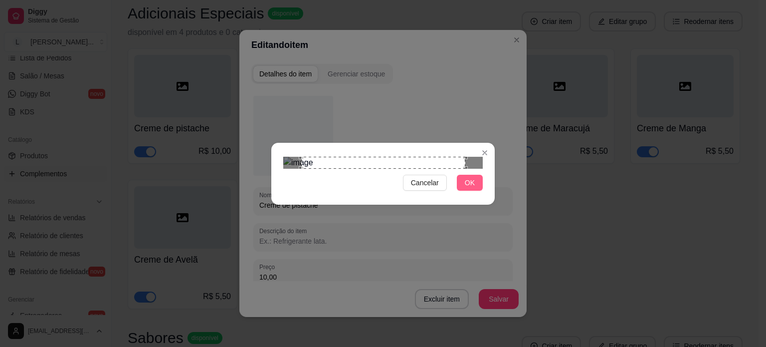
click at [473, 188] on span "OK" at bounding box center [470, 182] width 10 height 11
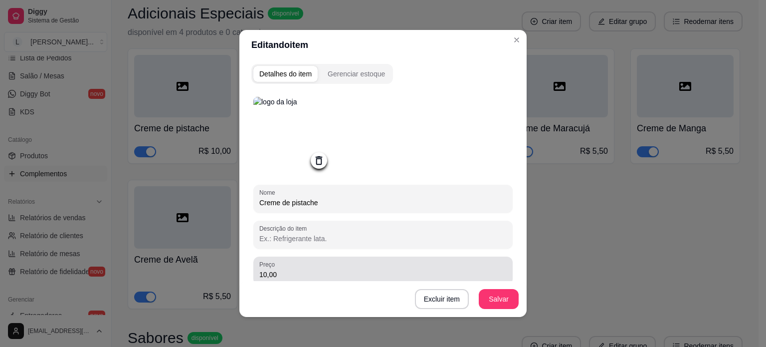
drag, startPoint x: 316, startPoint y: 267, endPoint x: 202, endPoint y: 253, distance: 114.6
click at [203, 253] on div "Editando item Detalhes do item Gerenciar estoque Nome Creme de pistache Descriç…" at bounding box center [383, 173] width 766 height 347
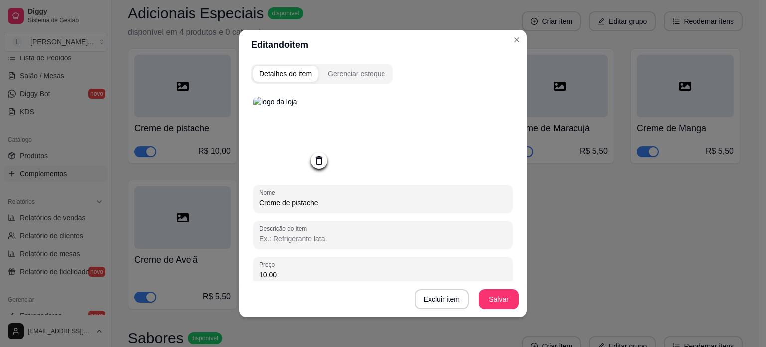
drag, startPoint x: 282, startPoint y: 275, endPoint x: 212, endPoint y: 262, distance: 71.0
click at [212, 262] on div "Editando item Detalhes do item Gerenciar estoque Nome Creme de pistache Descriç…" at bounding box center [383, 173] width 766 height 347
type input "8,00"
click at [510, 298] on button "Salvar" at bounding box center [499, 299] width 40 height 20
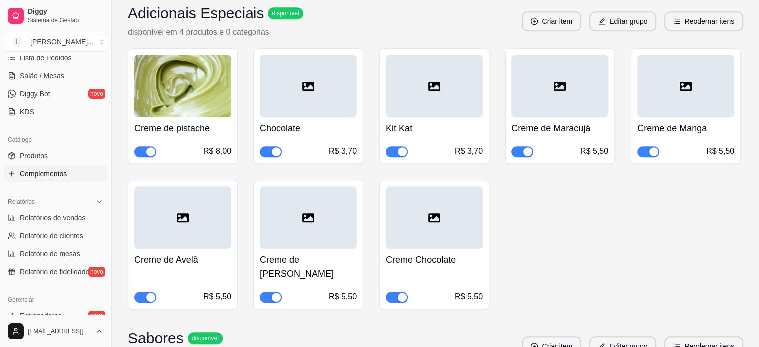
click at [310, 80] on icon at bounding box center [308, 86] width 12 height 12
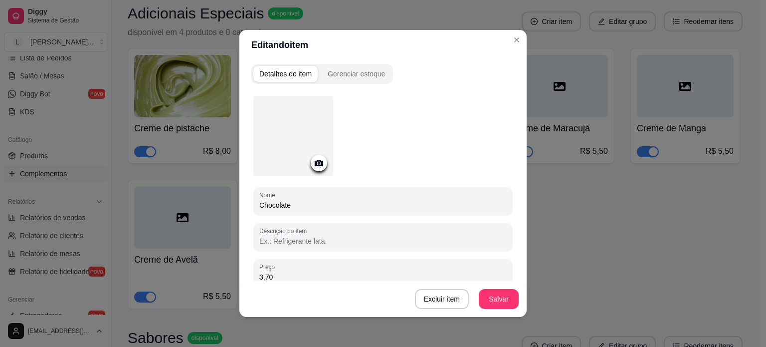
click at [318, 162] on circle at bounding box center [319, 163] width 2 height 2
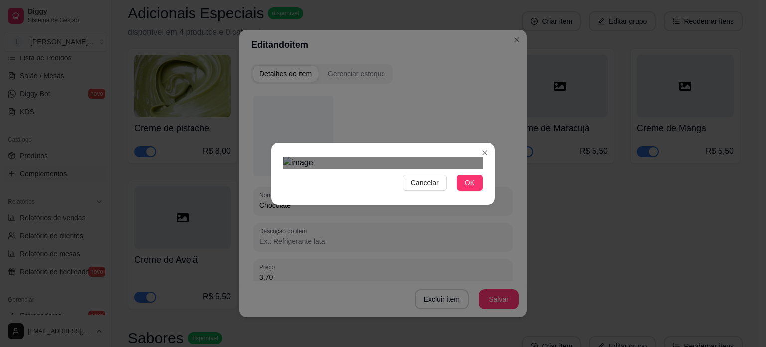
click at [385, 195] on div "Use the arrow keys to move the crop selection area" at bounding box center [373, 253] width 180 height 117
click at [418, 194] on div "Use the arrow keys to move the crop selection area" at bounding box center [373, 252] width 180 height 117
click at [336, 193] on div "Use the arrow keys to move the crop selection area" at bounding box center [373, 251] width 180 height 117
click at [467, 157] on div at bounding box center [383, 163] width 200 height 12
click at [468, 157] on div at bounding box center [383, 163] width 200 height 12
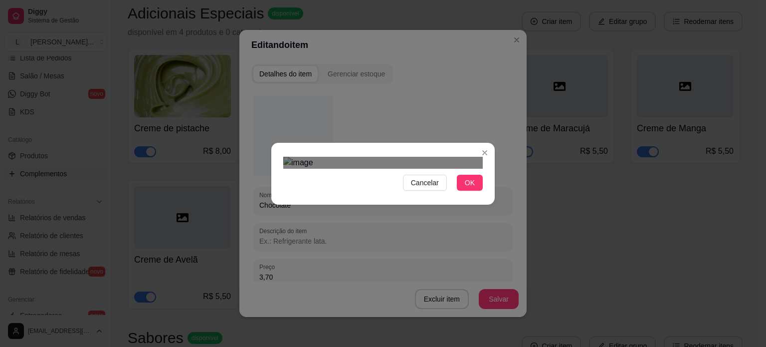
click at [413, 195] on div "Cancelar OK" at bounding box center [382, 174] width 223 height 42
click at [477, 191] on button "OK" at bounding box center [470, 183] width 26 height 16
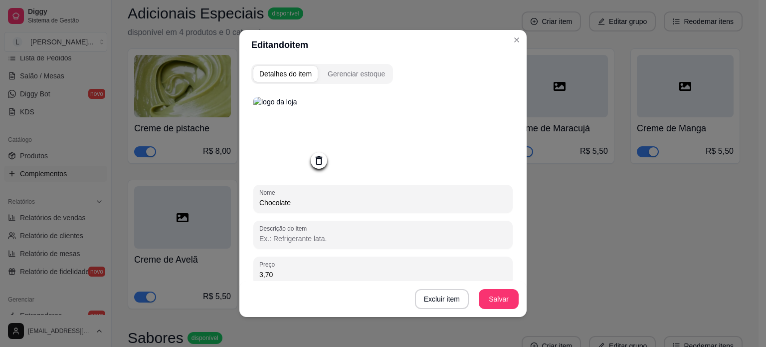
drag, startPoint x: 293, startPoint y: 276, endPoint x: 232, endPoint y: 273, distance: 60.4
click at [234, 273] on div "Editando item Detalhes do item Gerenciar estoque Nome Chocolate Descrição do it…" at bounding box center [383, 173] width 766 height 347
type input "4,00"
click at [504, 296] on button "Salvar" at bounding box center [498, 298] width 39 height 19
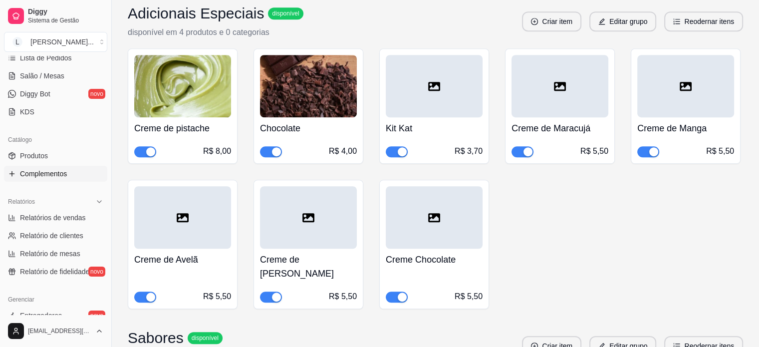
click at [424, 85] on div at bounding box center [434, 86] width 97 height 62
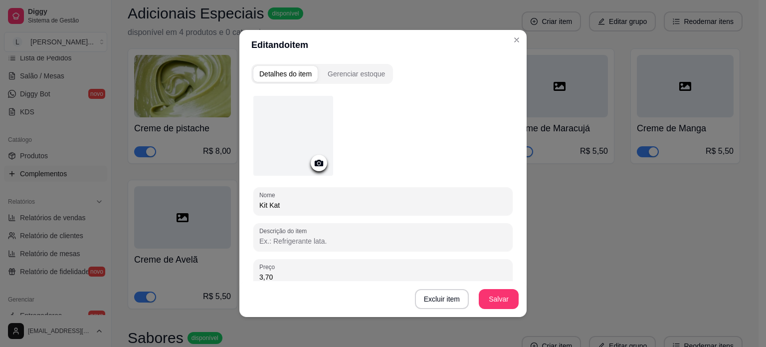
click at [318, 163] on circle at bounding box center [319, 163] width 2 height 2
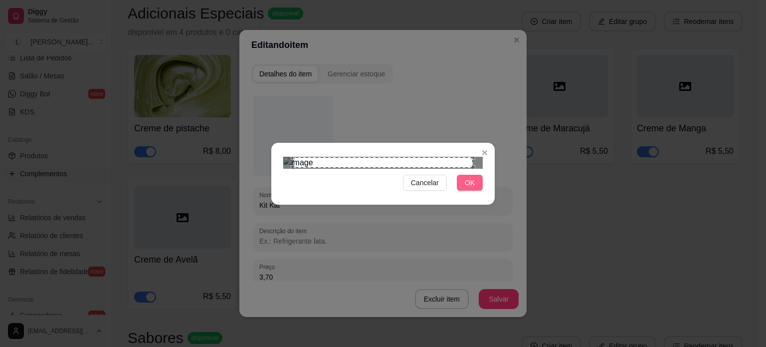
click at [476, 191] on button "OK" at bounding box center [470, 183] width 26 height 16
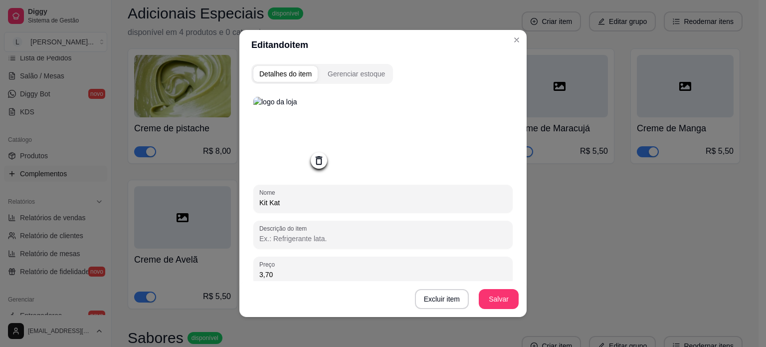
drag, startPoint x: 320, startPoint y: 278, endPoint x: 217, endPoint y: 267, distance: 103.4
click at [217, 267] on div "Editando item Detalhes do item Gerenciar estoque Nome Kit Kat Descrição do item…" at bounding box center [383, 173] width 766 height 347
type input "4,00"
click at [501, 299] on button "Salvar" at bounding box center [499, 299] width 40 height 20
